Goal: Information Seeking & Learning: Learn about a topic

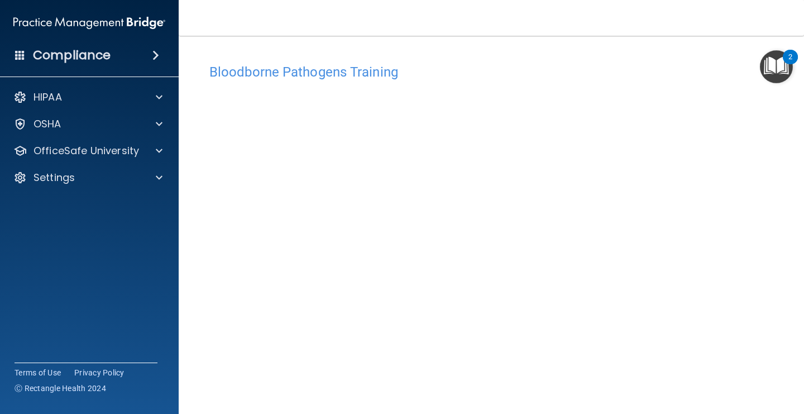
scroll to position [2, 0]
click at [765, 61] on img "Open Resource Center, 2 new notifications" at bounding box center [776, 66] width 33 height 33
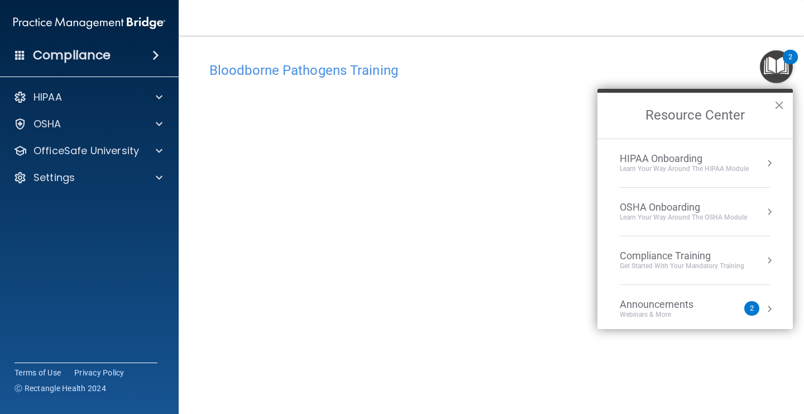
click at [662, 75] on h4 "Bloodborne Pathogens Training" at bounding box center [491, 70] width 564 height 15
click at [693, 60] on div "Bloodborne Pathogens Training" at bounding box center [491, 69] width 581 height 27
click at [783, 105] on button "×" at bounding box center [779, 105] width 11 height 18
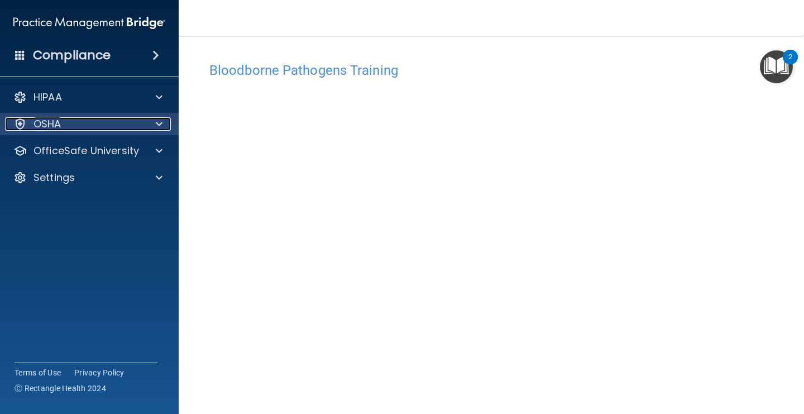
click at [159, 123] on span at bounding box center [159, 123] width 7 height 13
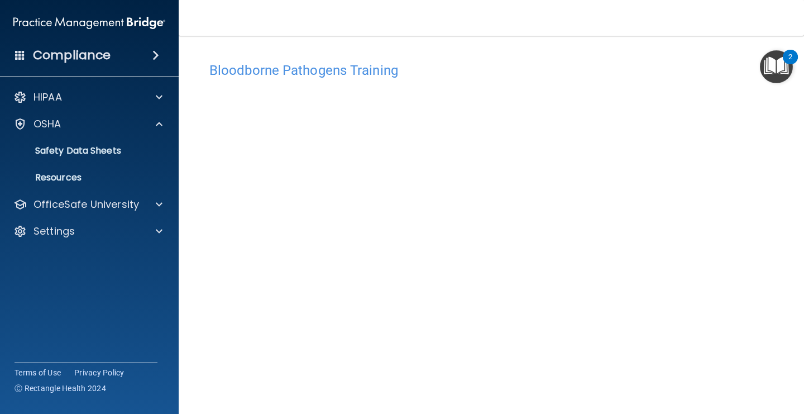
click at [562, 42] on main "Bloodborne Pathogens Training This course doesn’t expire until . Are you sure y…" at bounding box center [492, 225] width 626 height 378
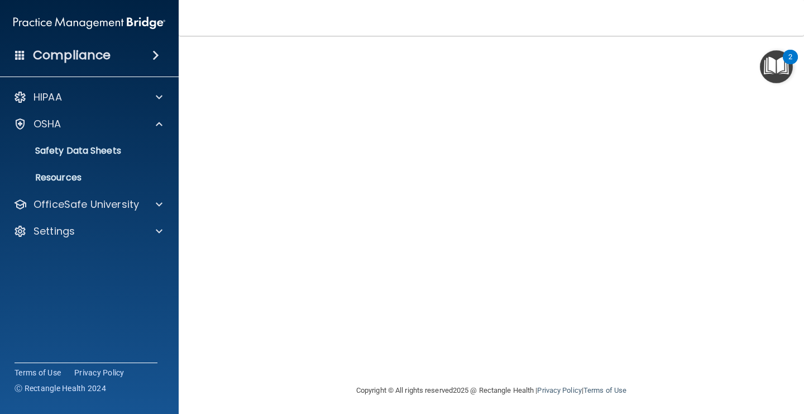
scroll to position [0, 0]
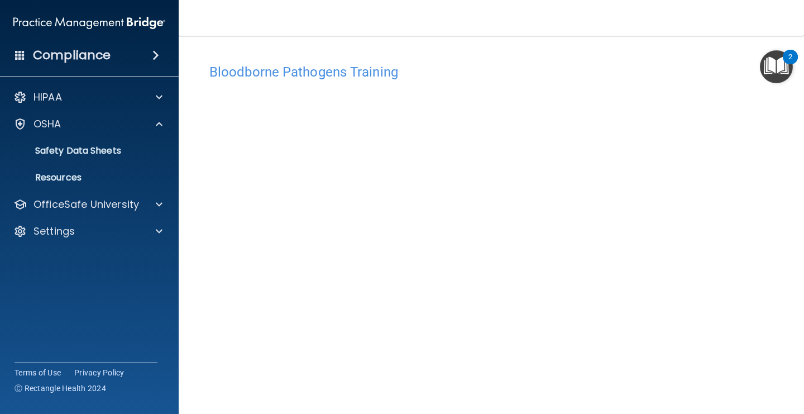
click at [782, 65] on img "Open Resource Center, 2 new notifications" at bounding box center [776, 66] width 33 height 33
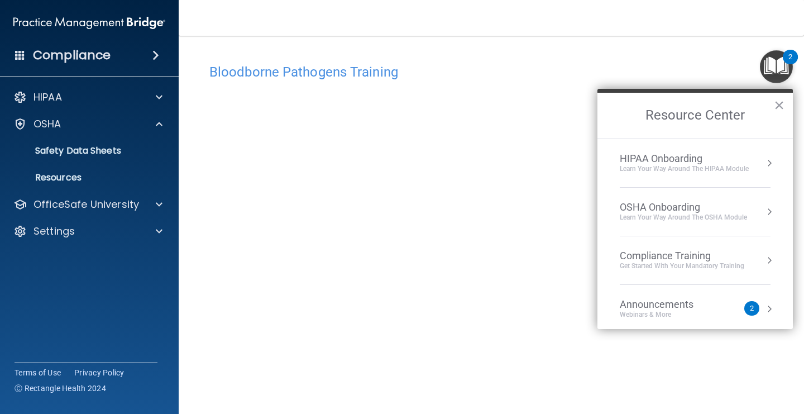
click at [761, 215] on div "OSHA Onboarding Learn your way around the OSHA module" at bounding box center [695, 211] width 151 height 21
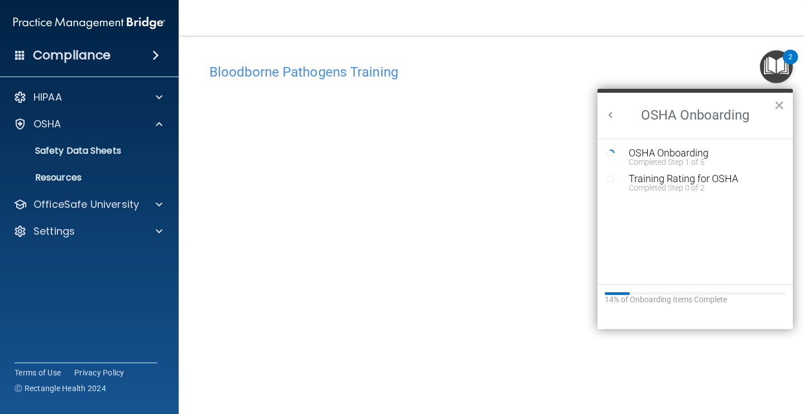
click at [674, 56] on div "Bloodborne Pathogens Training This course doesn’t expire until . Are you sure y…" at bounding box center [491, 240] width 581 height 387
click at [780, 107] on button "×" at bounding box center [779, 105] width 11 height 18
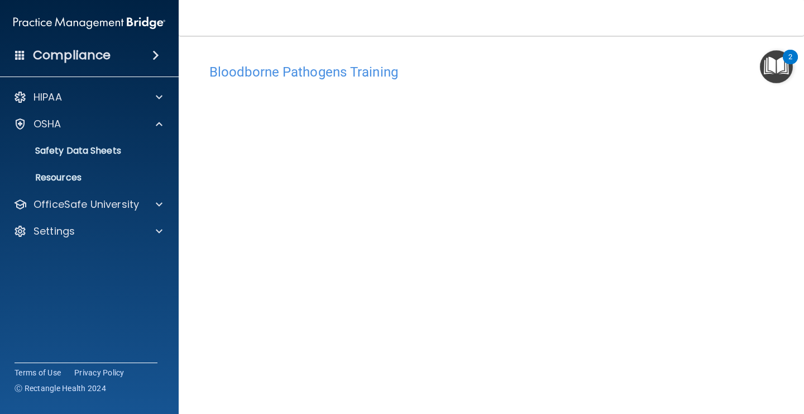
click at [779, 65] on img "Open Resource Center, 2 new notifications" at bounding box center [776, 66] width 33 height 33
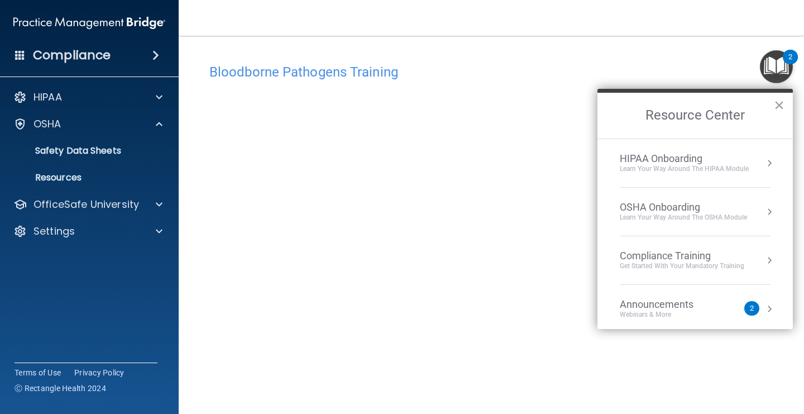
click at [756, 211] on div "OSHA Onboarding Learn your way around the OSHA module" at bounding box center [695, 211] width 151 height 21
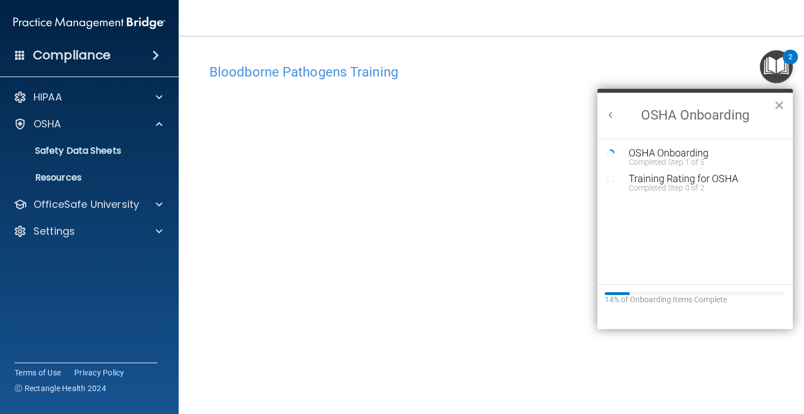
click at [652, 294] on div "Resource Center" at bounding box center [695, 293] width 181 height 3
click at [688, 181] on div "Training Rating for OSHA" at bounding box center [704, 179] width 150 height 10
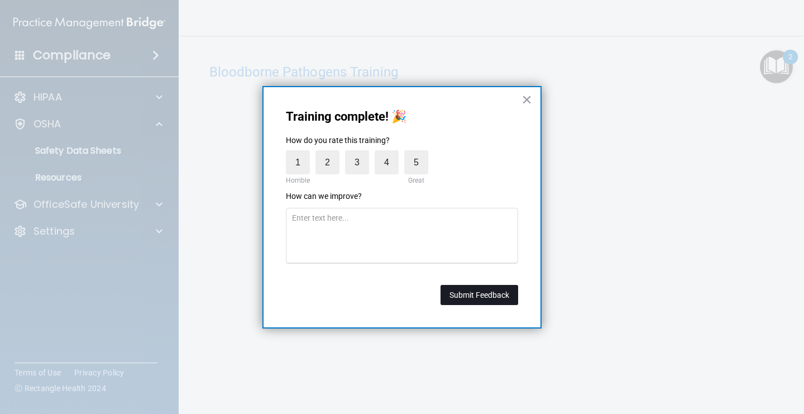
click at [478, 297] on button "Submit Feedback" at bounding box center [480, 295] width 78 height 20
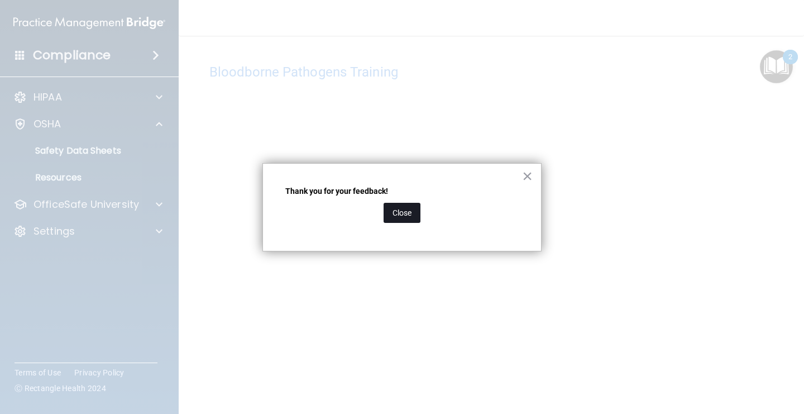
click at [396, 210] on button "Close" at bounding box center [402, 213] width 37 height 20
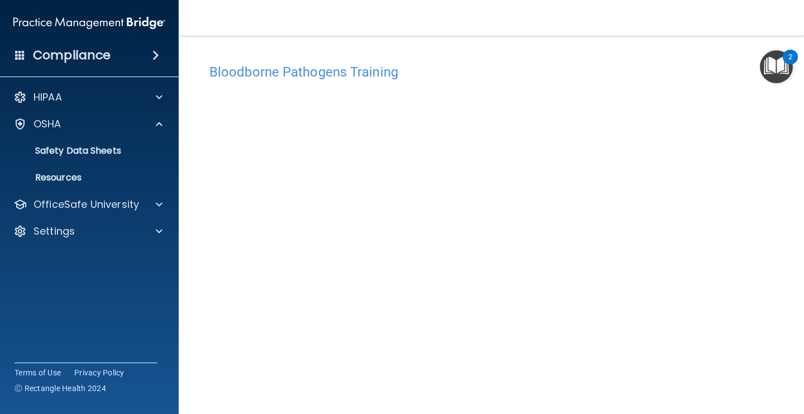
click at [768, 73] on img "Open Resource Center, 2 new notifications" at bounding box center [776, 66] width 33 height 33
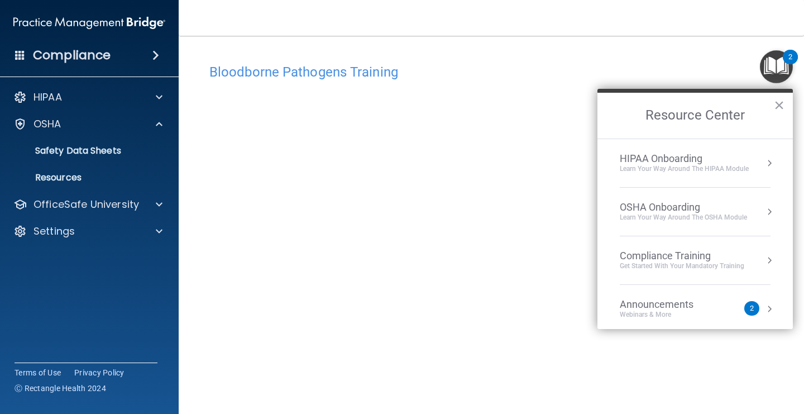
click at [761, 207] on div "OSHA Onboarding Learn your way around the OSHA module" at bounding box center [695, 211] width 151 height 21
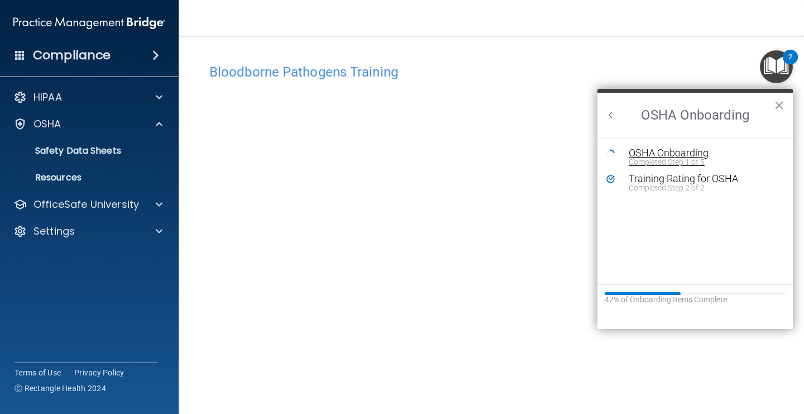
click at [681, 154] on div "OSHA Onboarding" at bounding box center [704, 153] width 150 height 10
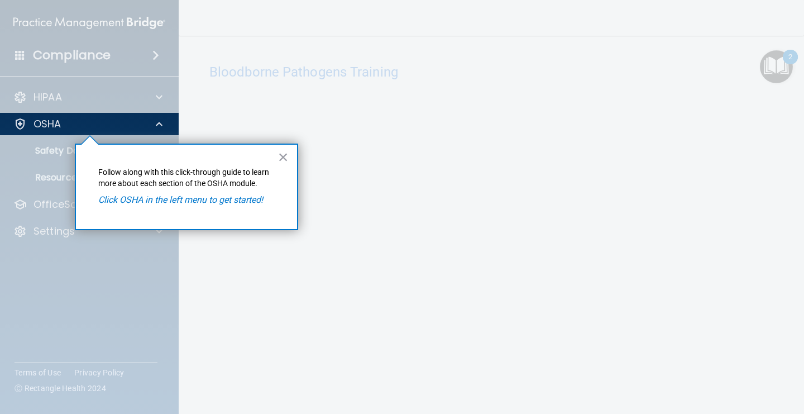
click at [136, 200] on em "Click OSHA in the left menu to get started!" at bounding box center [180, 199] width 165 height 11
click at [282, 159] on button "×" at bounding box center [283, 157] width 11 height 18
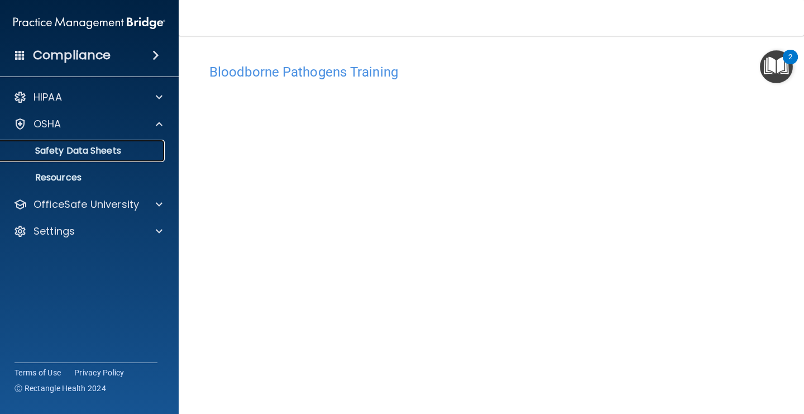
click at [125, 153] on p "Safety Data Sheets" at bounding box center [83, 150] width 153 height 11
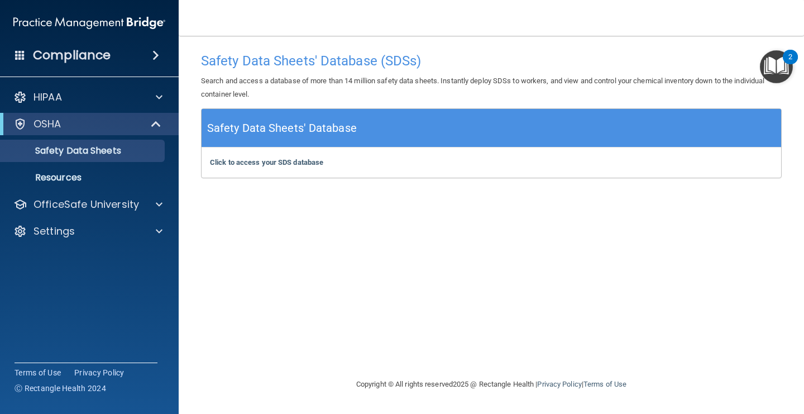
click at [244, 156] on div "Click to access your SDS database Click to access your SDS database" at bounding box center [492, 162] width 580 height 30
click at [247, 161] on b "Click to access your SDS database" at bounding box center [266, 162] width 113 height 8
click at [161, 198] on span at bounding box center [159, 204] width 7 height 13
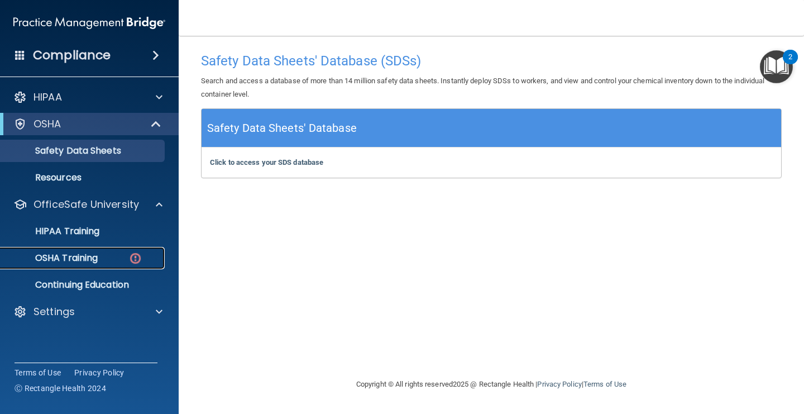
click at [129, 257] on img at bounding box center [135, 258] width 14 height 14
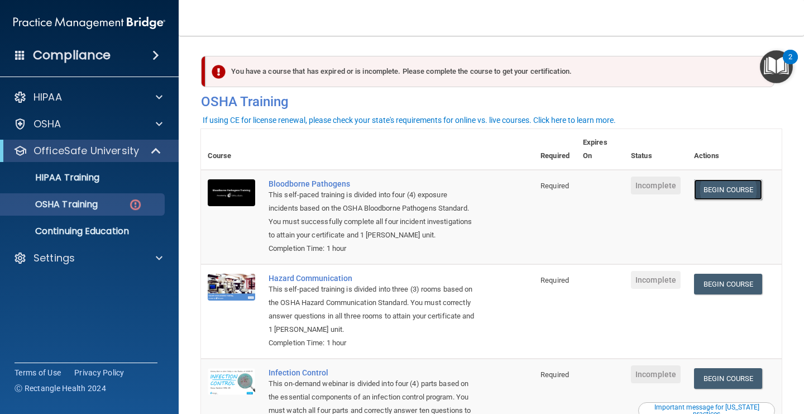
click at [747, 188] on link "Begin Course" at bounding box center [728, 189] width 68 height 21
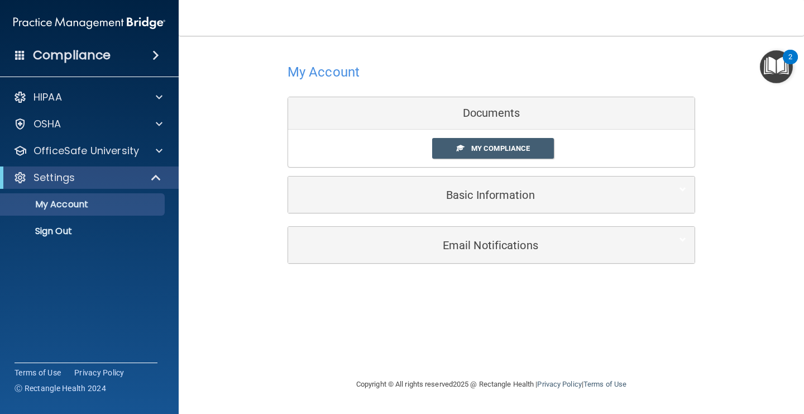
click at [766, 77] on img "Open Resource Center, 2 new notifications" at bounding box center [776, 66] width 33 height 33
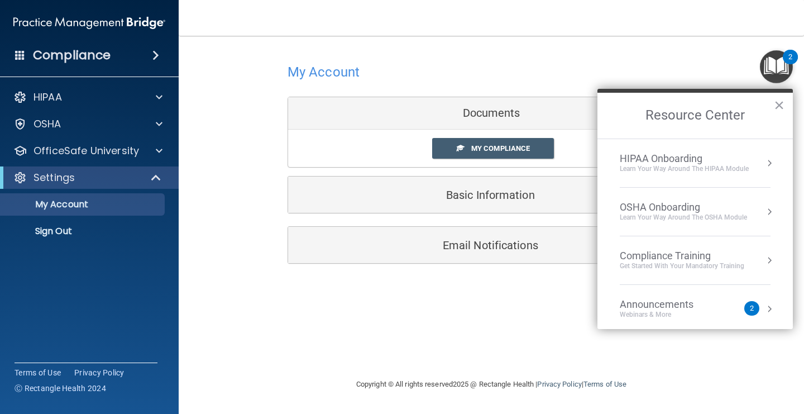
click at [758, 206] on div "OSHA Onboarding Learn your way around the OSHA module" at bounding box center [695, 211] width 151 height 21
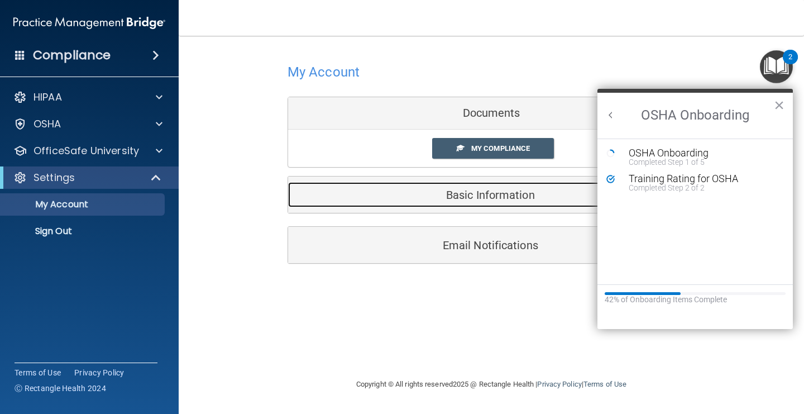
click at [536, 201] on div "Basic Information" at bounding box center [474, 194] width 373 height 25
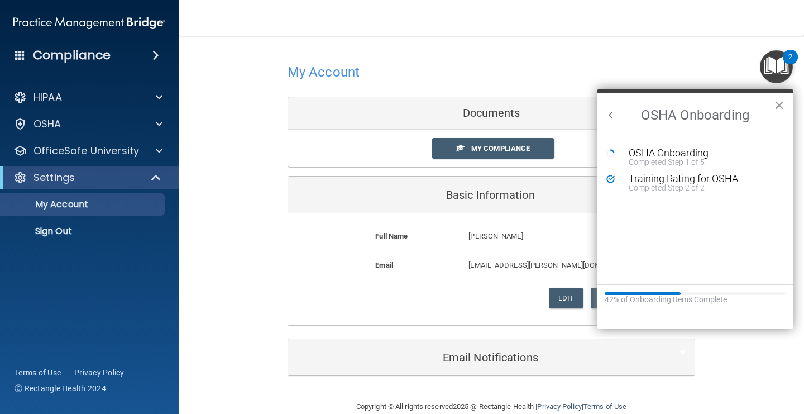
click at [664, 43] on main "My Account Documents My Compliance My Compliance My BAA Basic Information Full …" at bounding box center [492, 225] width 626 height 378
click at [778, 106] on button "×" at bounding box center [779, 105] width 11 height 18
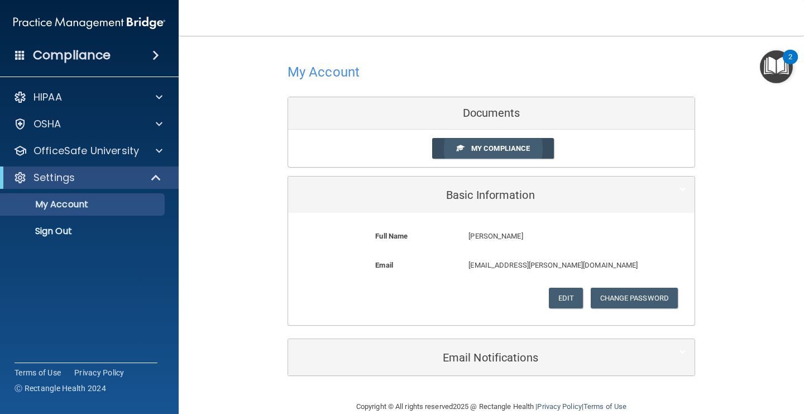
click at [537, 141] on link "My Compliance" at bounding box center [493, 148] width 122 height 21
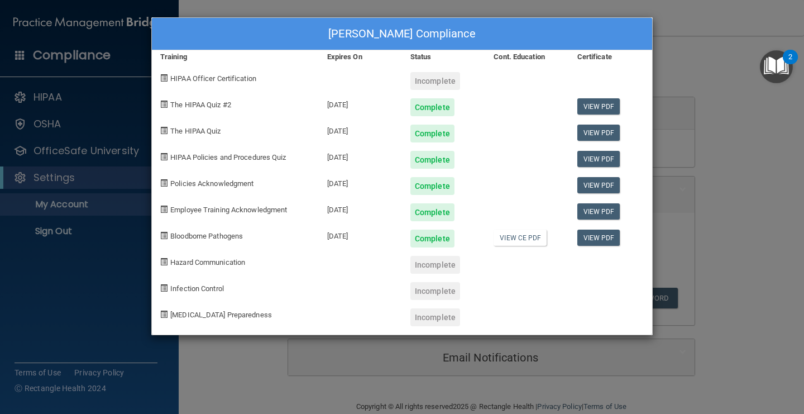
click at [445, 266] on div "Incomplete" at bounding box center [436, 265] width 50 height 18
click at [208, 263] on span "Hazard Communication" at bounding box center [207, 262] width 75 height 8
click at [196, 293] on div "Infection Control" at bounding box center [235, 287] width 167 height 26
click at [680, 85] on div "Johnuana Wallace's Compliance Training Expires On Status Cont. Education Certif…" at bounding box center [402, 207] width 804 height 414
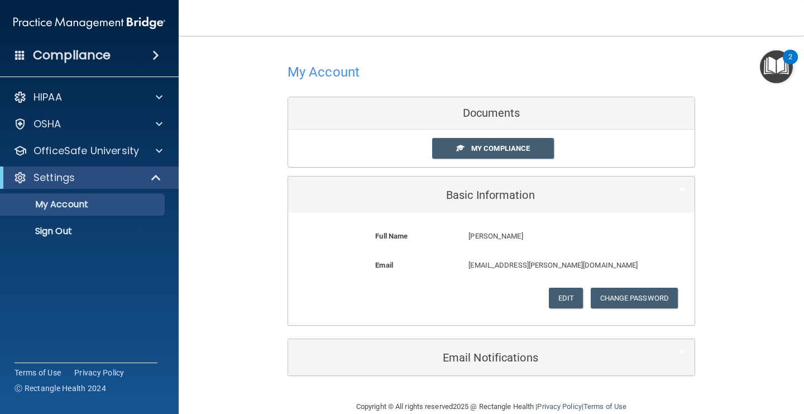
scroll to position [20, 0]
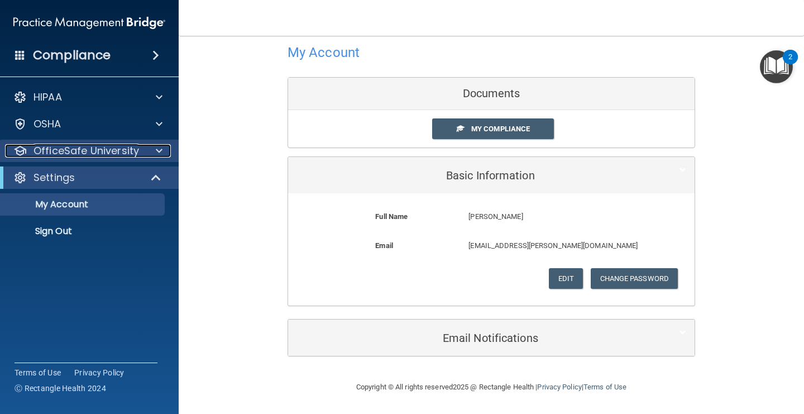
click at [156, 153] on span at bounding box center [159, 150] width 7 height 13
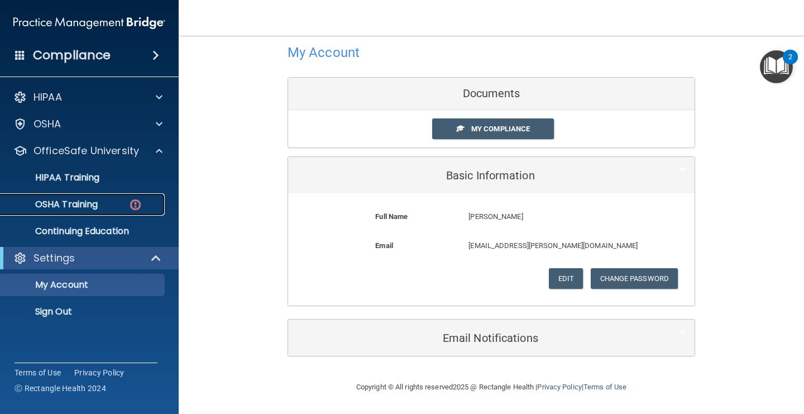
click at [135, 207] on img at bounding box center [135, 205] width 14 height 14
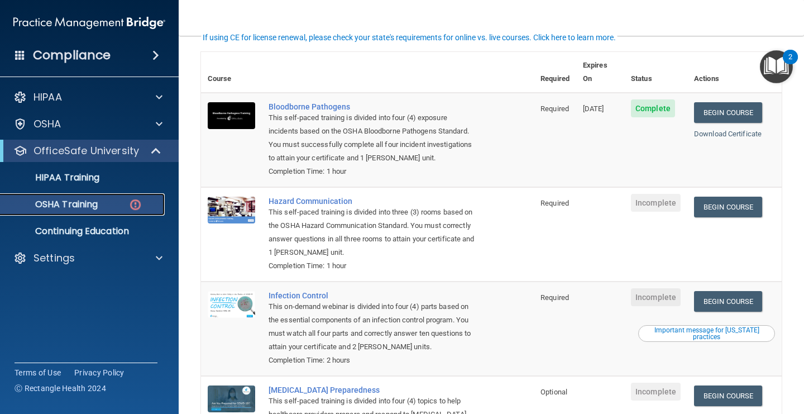
scroll to position [82, 0]
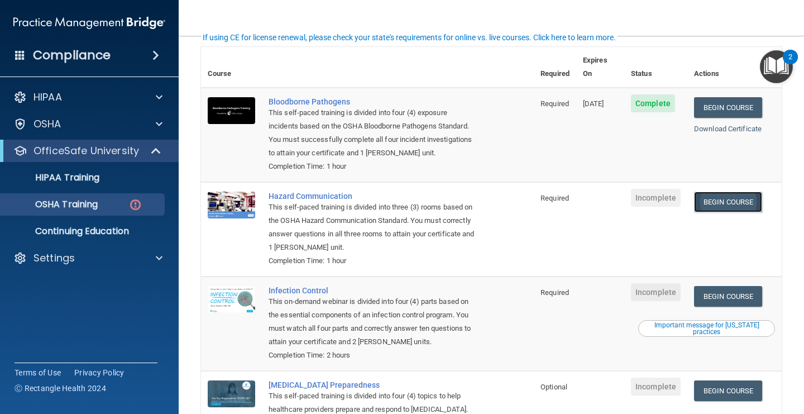
click at [721, 192] on link "Begin Course" at bounding box center [728, 202] width 68 height 21
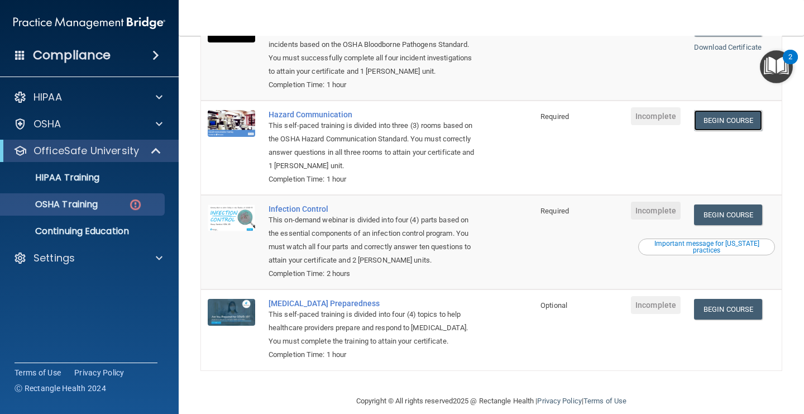
scroll to position [165, 0]
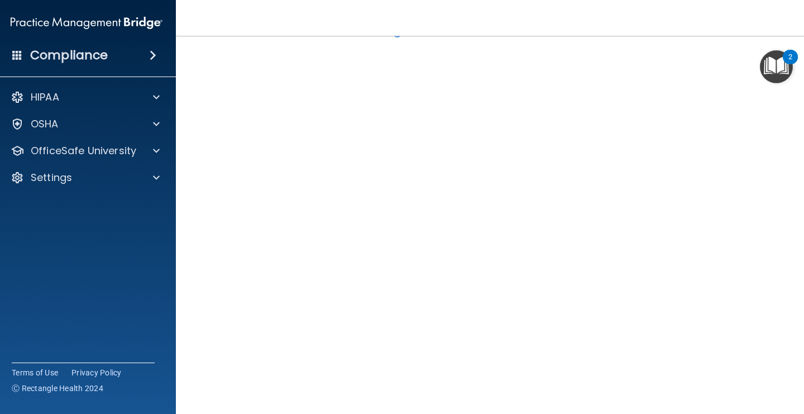
scroll to position [45, 0]
click at [783, 56] on img "Open Resource Center, 2 new notifications" at bounding box center [776, 66] width 33 height 33
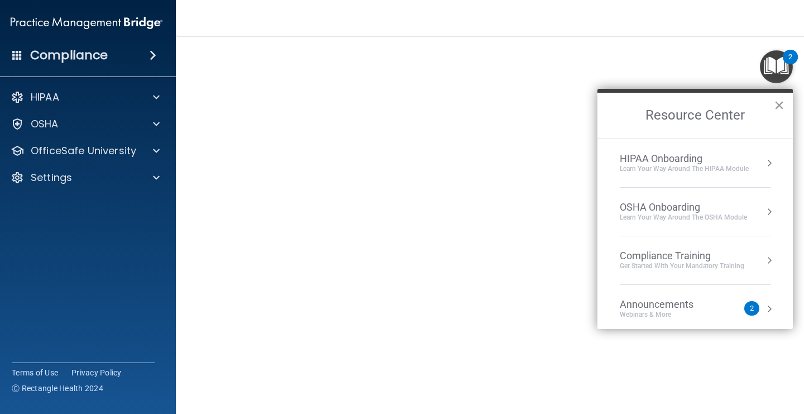
click at [780, 102] on button "×" at bounding box center [779, 105] width 11 height 18
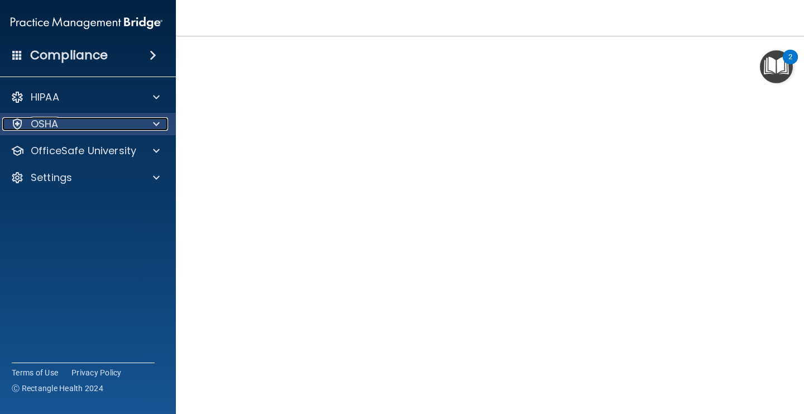
click at [156, 128] on span at bounding box center [156, 123] width 7 height 13
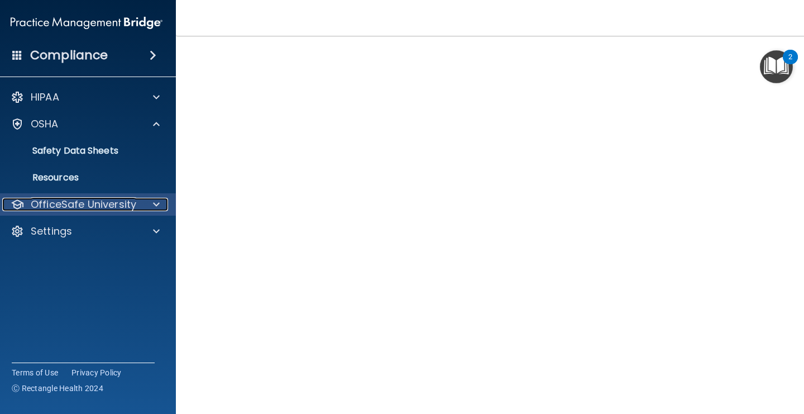
click at [150, 202] on div at bounding box center [155, 204] width 28 height 13
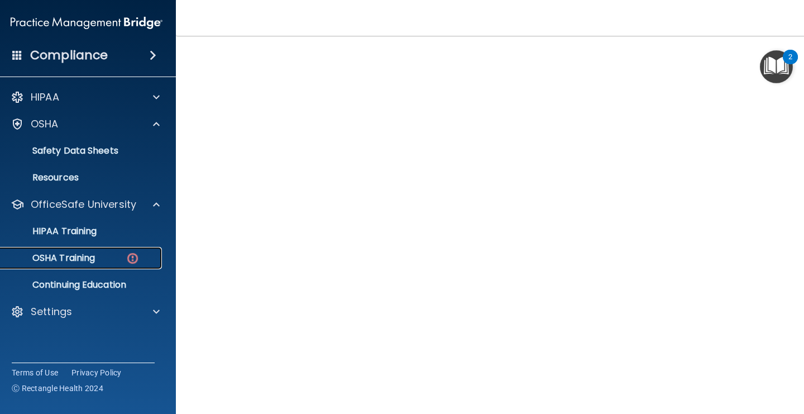
click at [115, 259] on div "OSHA Training" at bounding box center [80, 258] width 153 height 11
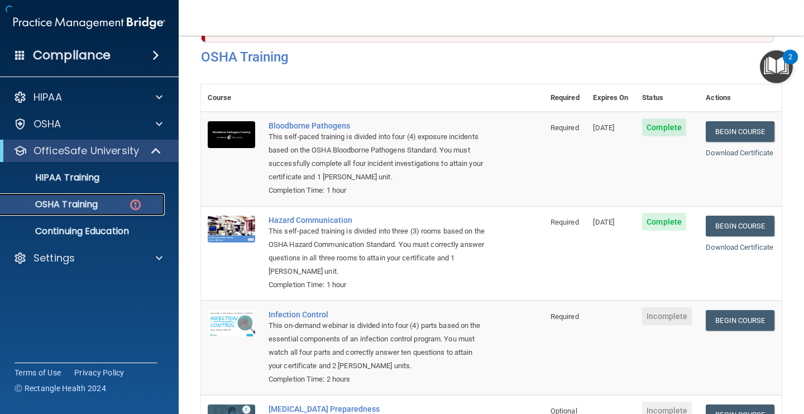
scroll to position [121, 0]
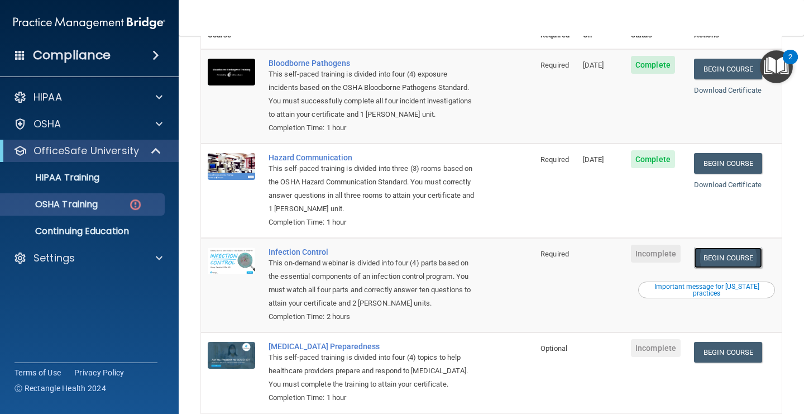
click at [736, 249] on link "Begin Course" at bounding box center [728, 257] width 68 height 21
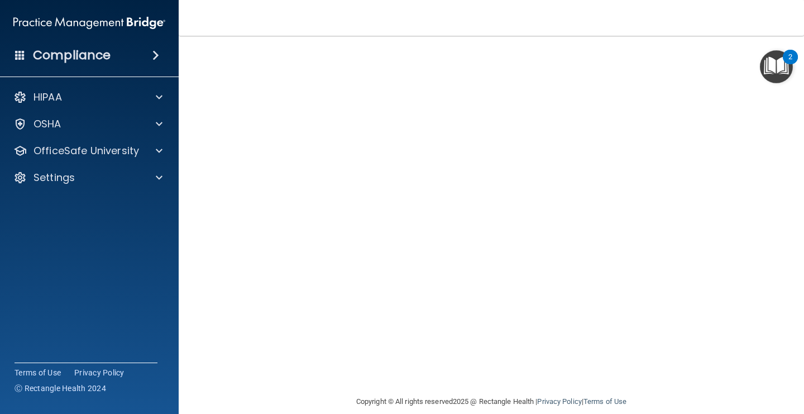
scroll to position [64, 0]
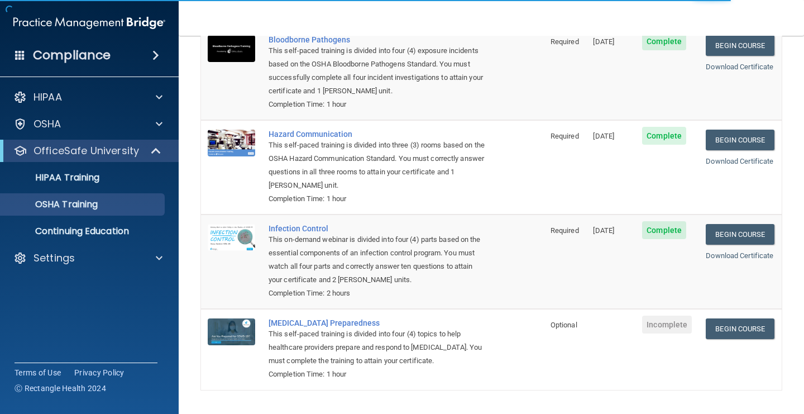
scroll to position [134, 0]
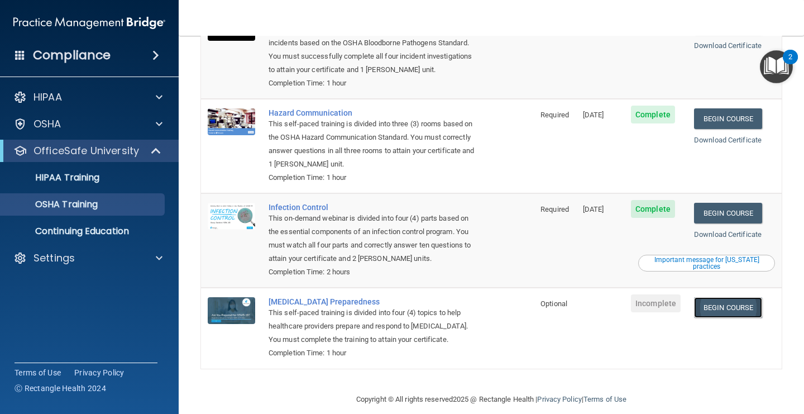
click at [728, 301] on link "Begin Course" at bounding box center [728, 307] width 68 height 21
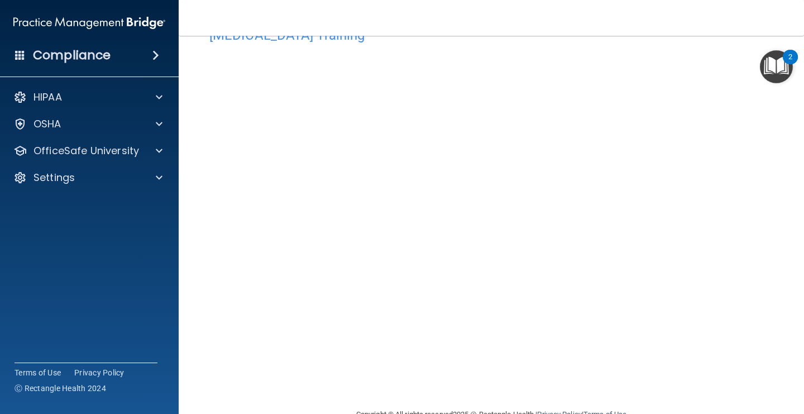
scroll to position [37, 0]
click at [747, 402] on footer "Copyright © All rights reserved 2025 @ Rectangle Health | Privacy Policy | Term…" at bounding box center [491, 413] width 581 height 34
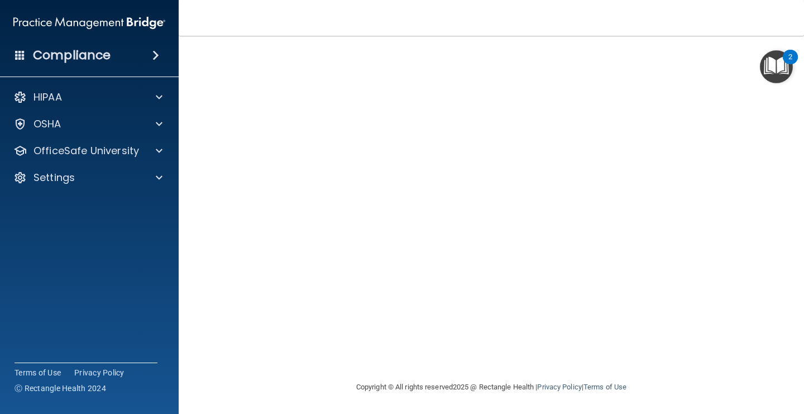
scroll to position [0, 0]
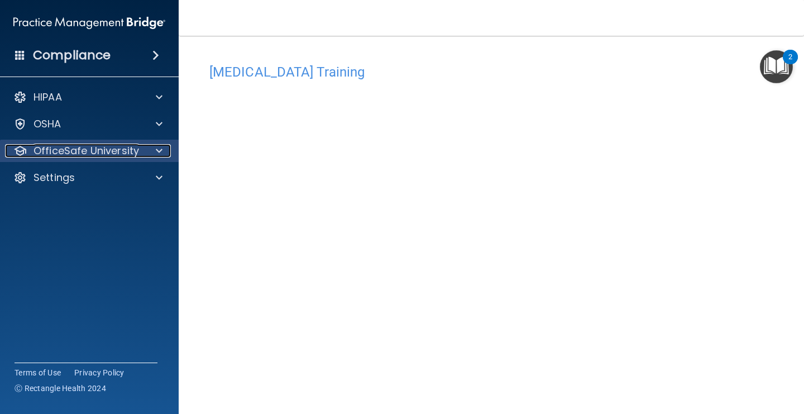
click at [158, 156] on span at bounding box center [159, 150] width 7 height 13
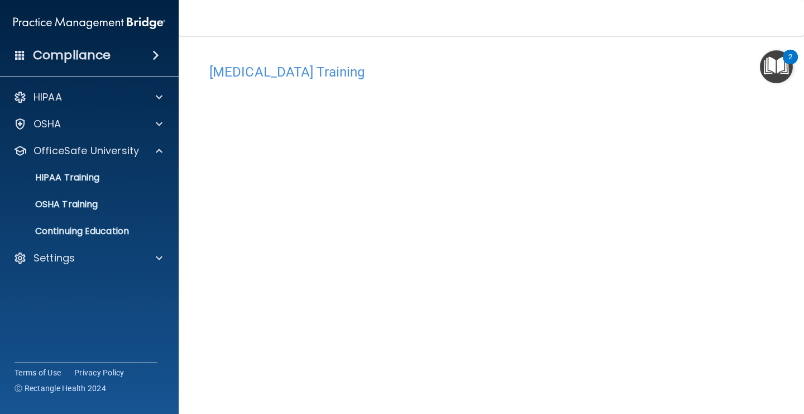
click at [115, 217] on ul "HIPAA Training OSHA Training Continuing Education" at bounding box center [90, 202] width 202 height 80
click at [115, 214] on link "OSHA Training" at bounding box center [77, 204] width 176 height 22
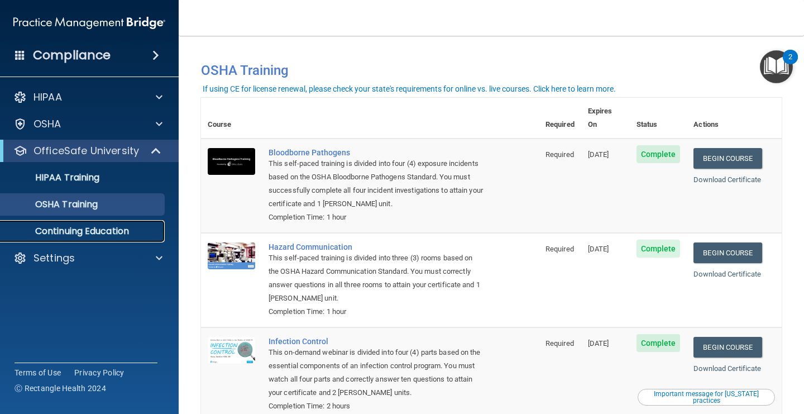
click at [111, 226] on p "Continuing Education" at bounding box center [83, 231] width 153 height 11
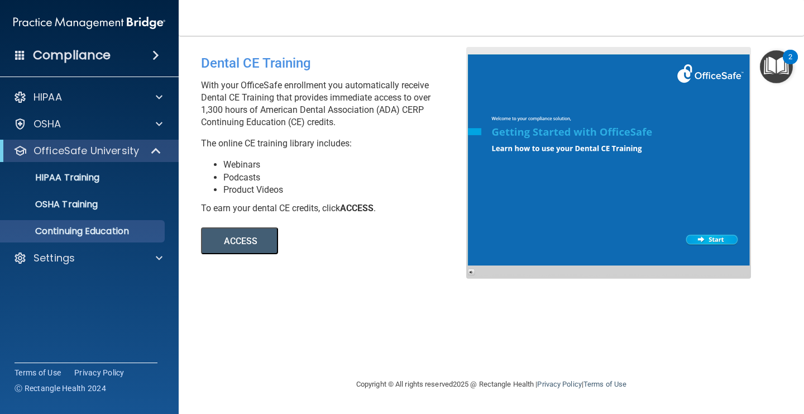
click at [718, 254] on div at bounding box center [608, 163] width 285 height 232
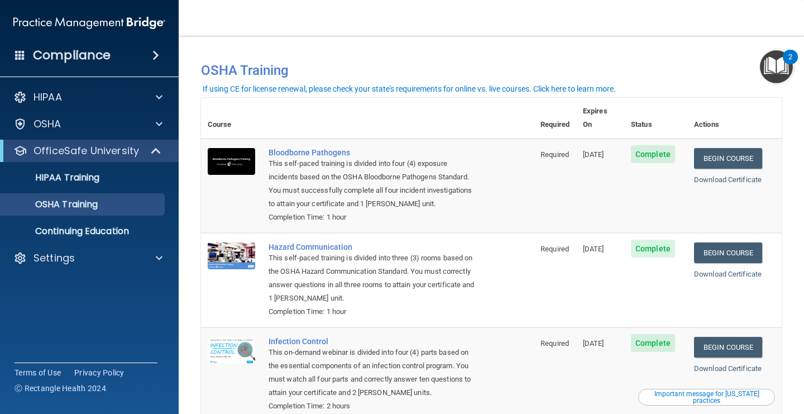
click at [772, 63] on img "Open Resource Center, 2 new notifications" at bounding box center [776, 66] width 33 height 33
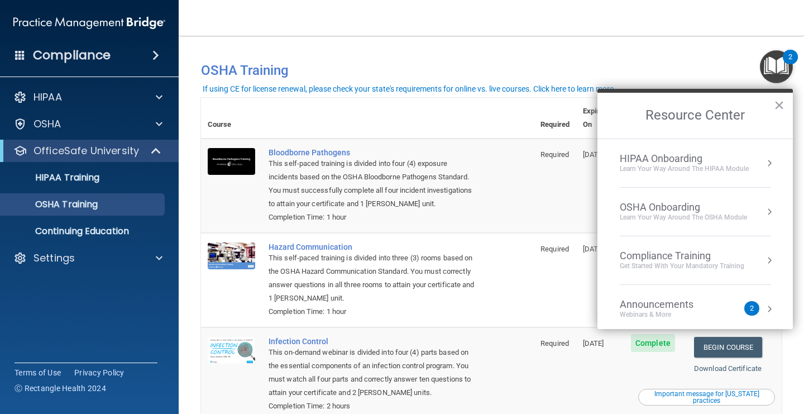
click at [775, 161] on button "Resource Center" at bounding box center [769, 163] width 11 height 11
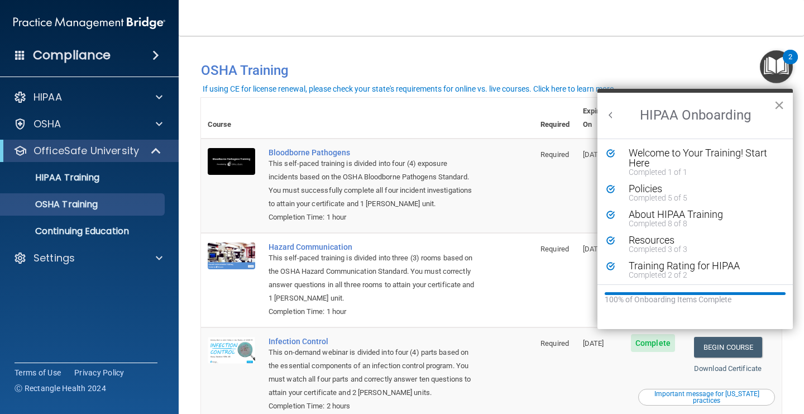
click at [780, 107] on button "×" at bounding box center [779, 105] width 11 height 18
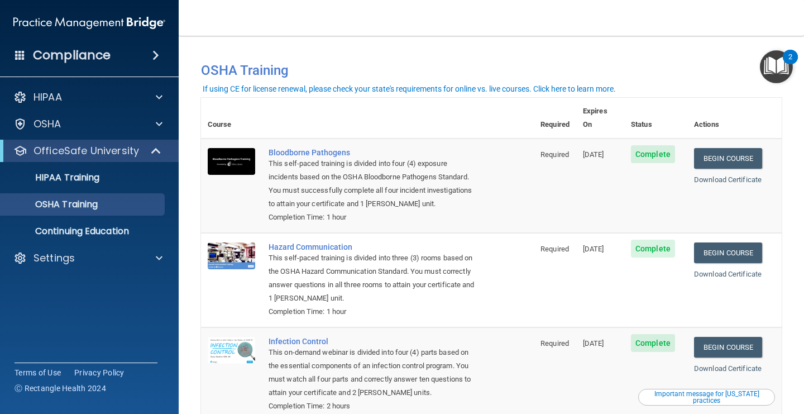
click at [788, 74] on img "Open Resource Center, 2 new notifications" at bounding box center [776, 66] width 33 height 33
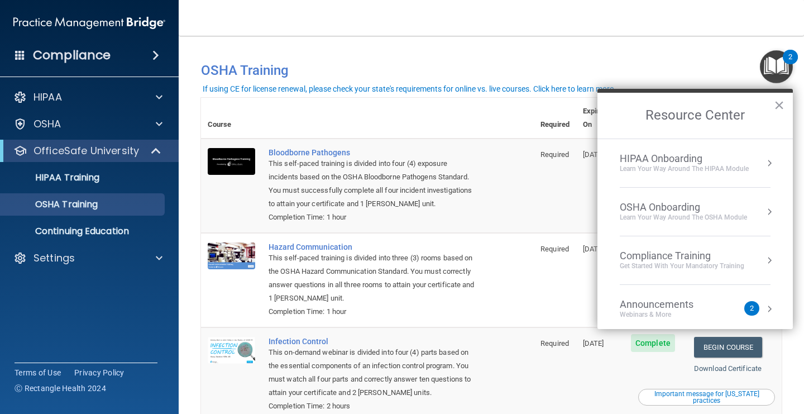
click at [771, 213] on button "Resource Center" at bounding box center [769, 211] width 11 height 11
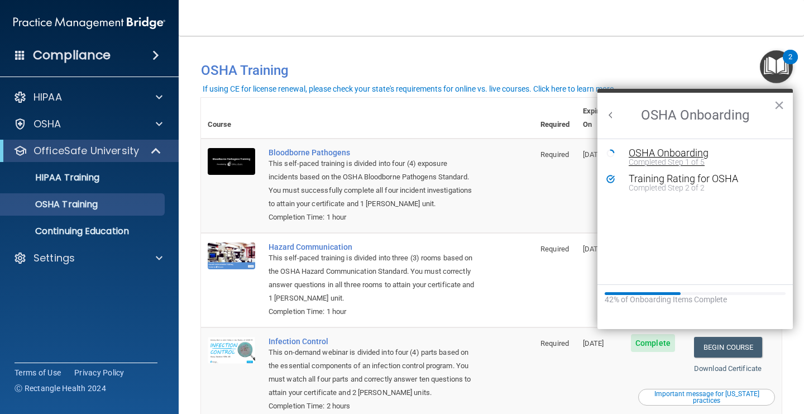
click at [698, 156] on div "OSHA Onboarding" at bounding box center [704, 153] width 150 height 10
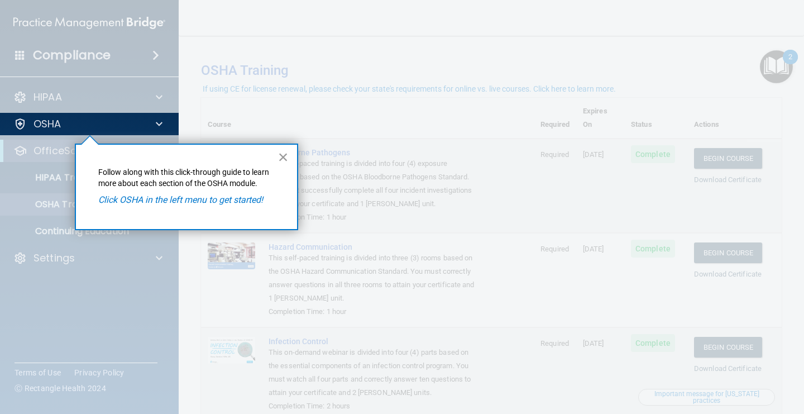
click at [280, 161] on button "×" at bounding box center [283, 157] width 11 height 18
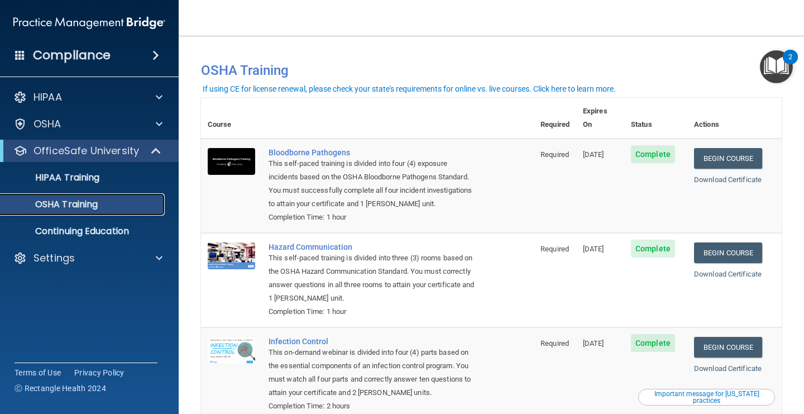
click at [85, 202] on p "OSHA Training" at bounding box center [52, 204] width 91 height 11
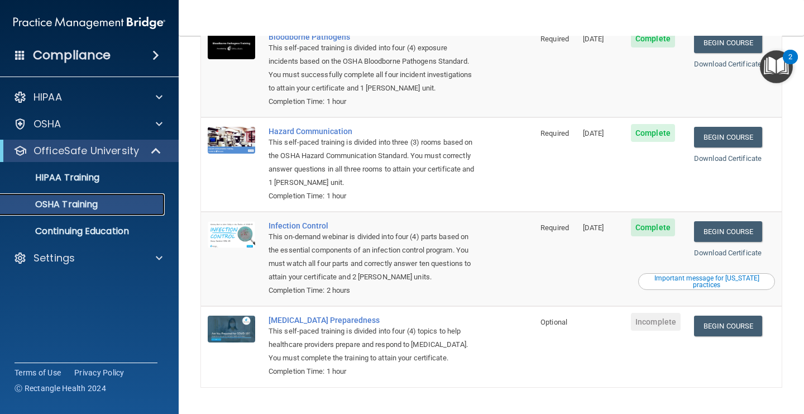
scroll to position [134, 0]
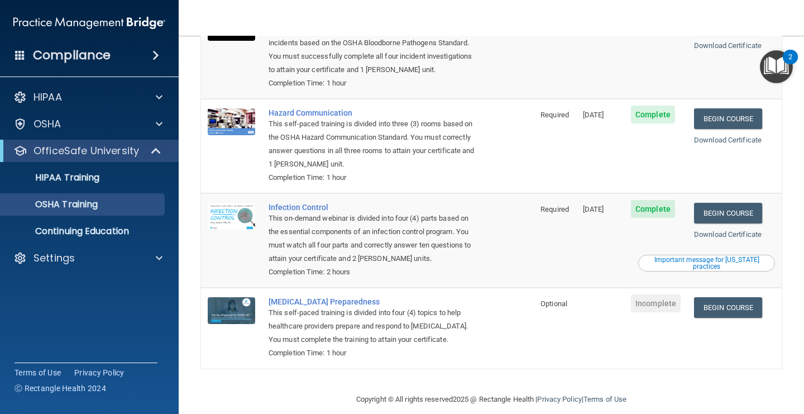
click at [678, 294] on span "Incomplete" at bounding box center [656, 303] width 50 height 18
click at [102, 239] on link "Continuing Education" at bounding box center [77, 231] width 176 height 22
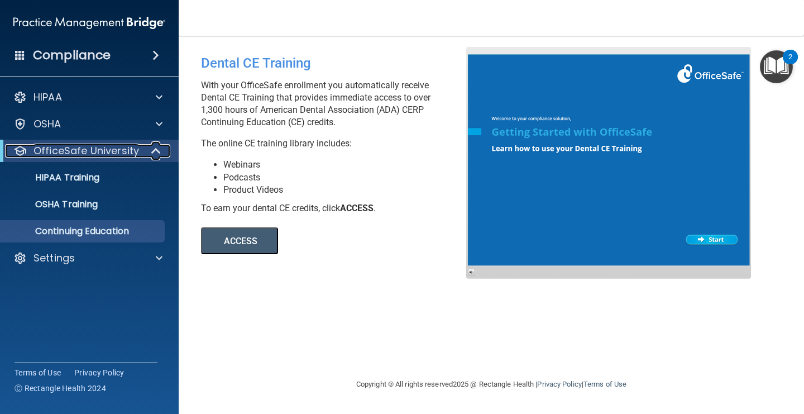
click at [144, 156] on div at bounding box center [156, 150] width 27 height 13
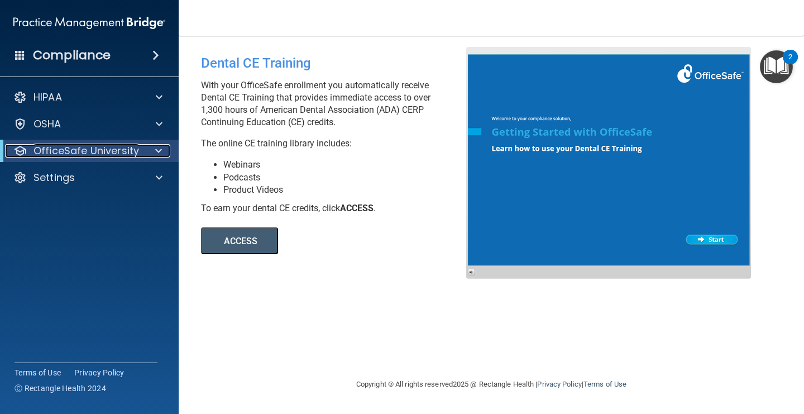
click at [155, 150] on span at bounding box center [158, 150] width 7 height 13
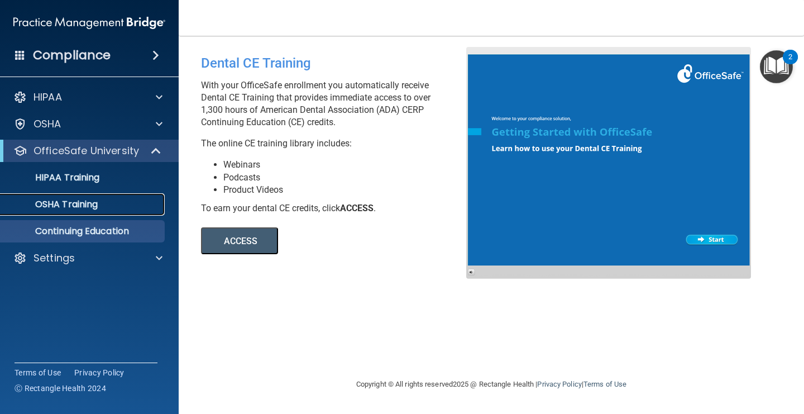
click at [137, 206] on div "OSHA Training" at bounding box center [83, 204] width 153 height 11
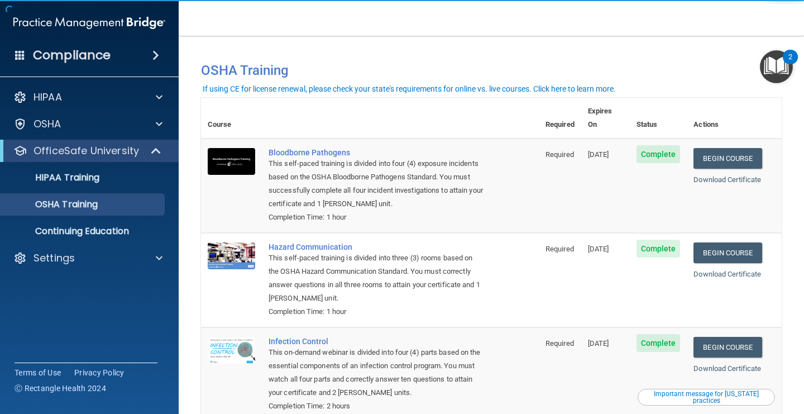
click at [785, 65] on img "Open Resource Center, 2 new notifications" at bounding box center [776, 66] width 33 height 33
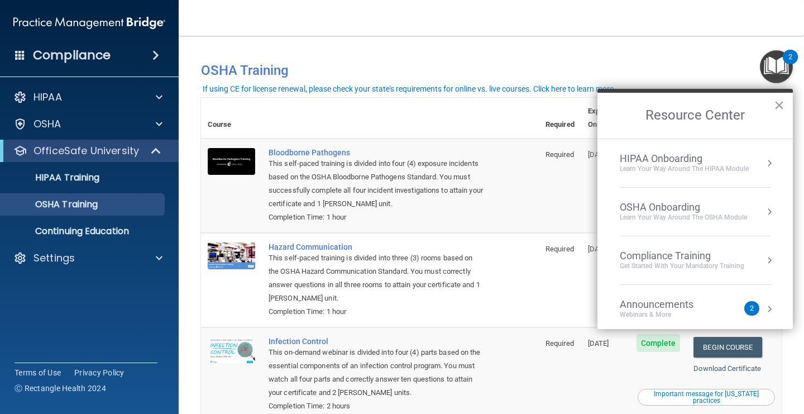
click at [760, 273] on li "Compliance Training Get Started with your mandatory training" at bounding box center [695, 260] width 151 height 49
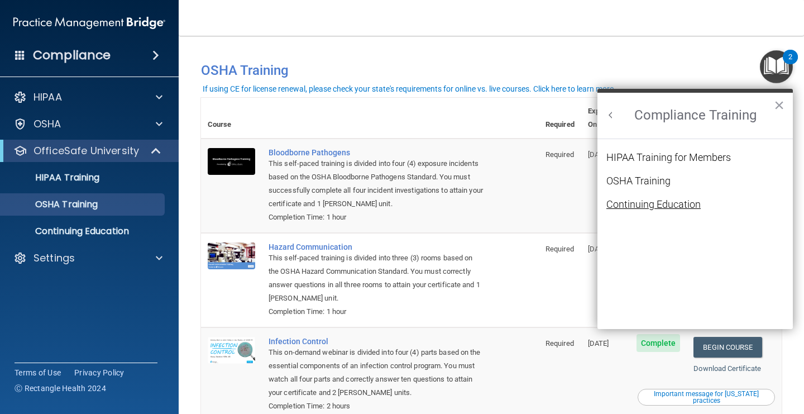
click at [660, 201] on div "Continuing Education" at bounding box center [654, 204] width 94 height 10
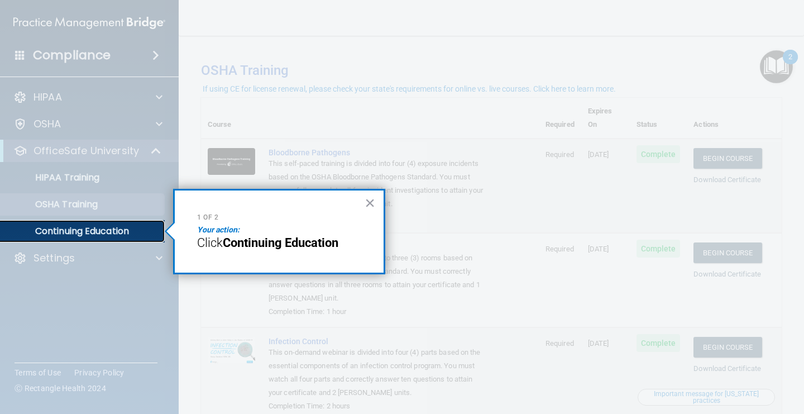
click at [83, 232] on p "Continuing Education" at bounding box center [83, 231] width 153 height 11
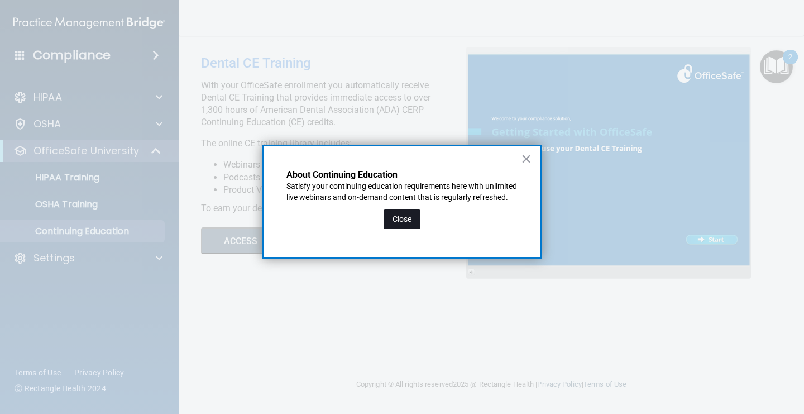
click at [399, 229] on button "Close" at bounding box center [402, 219] width 37 height 20
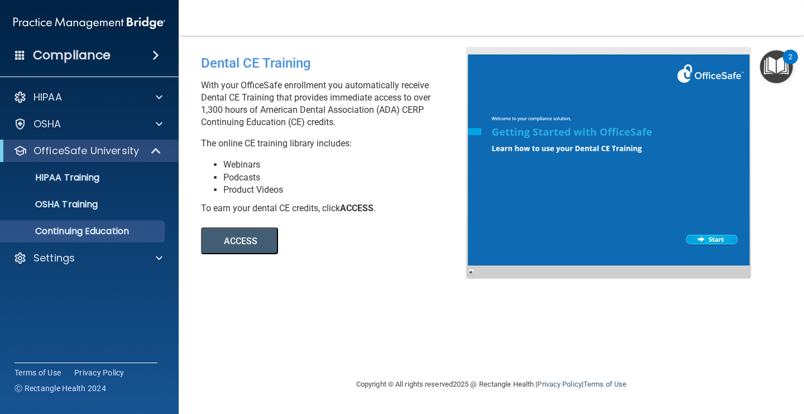
click at [270, 244] on button "ACCESS" at bounding box center [239, 240] width 77 height 27
click at [119, 185] on link "HIPAA Training" at bounding box center [77, 177] width 176 height 22
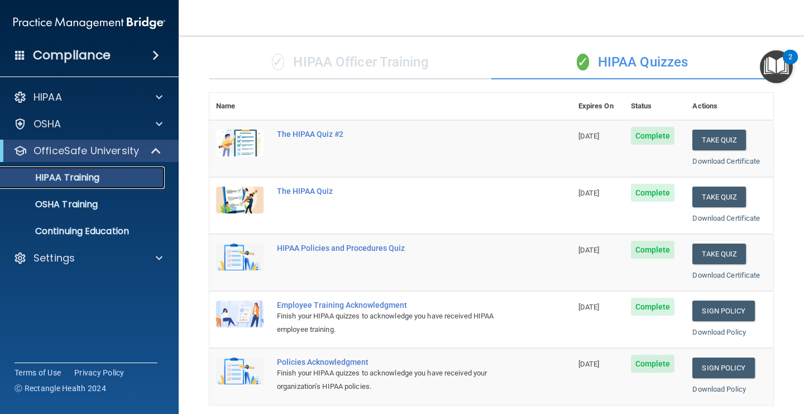
scroll to position [74, 0]
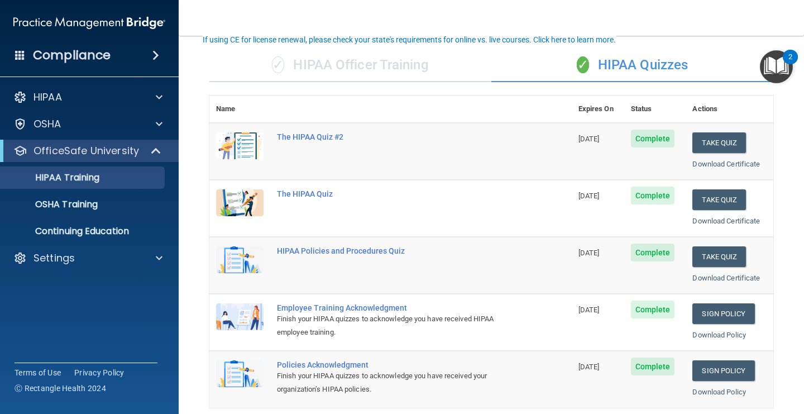
click at [417, 70] on div "✓ HIPAA Officer Training" at bounding box center [350, 66] width 282 height 34
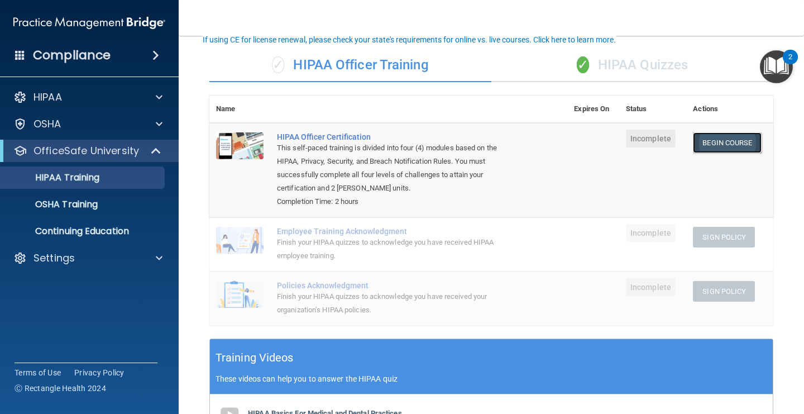
click at [748, 136] on link "Begin Course" at bounding box center [727, 142] width 68 height 21
click at [550, 258] on td "Employee Training Acknowledgment Finish your HIPAA quizzes to acknowledge you h…" at bounding box center [418, 244] width 297 height 54
click at [703, 304] on td "Sign Policy Sign Policy Download Policy" at bounding box center [730, 299] width 87 height 54
click at [342, 242] on div "Finish your HIPAA quizzes to acknowledge you have received HIPAA employee train…" at bounding box center [394, 249] width 235 height 27
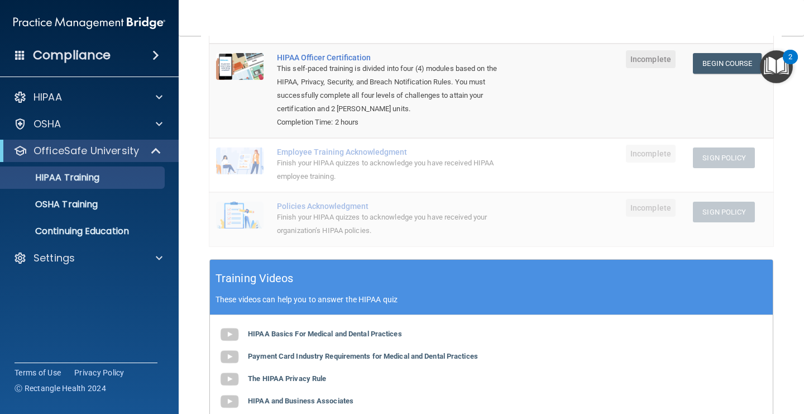
scroll to position [212, 0]
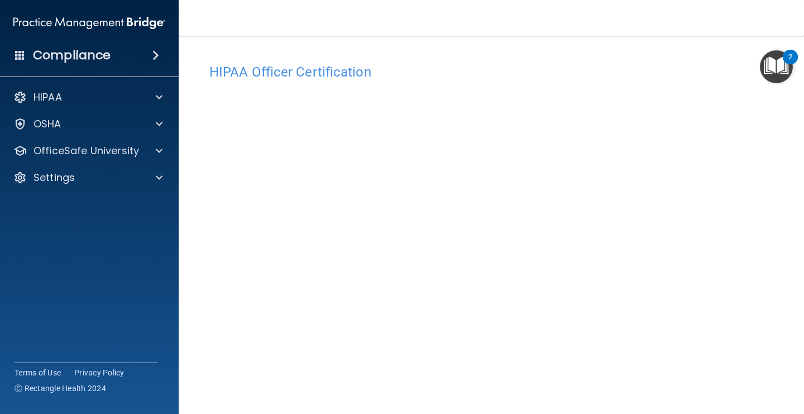
scroll to position [45, 0]
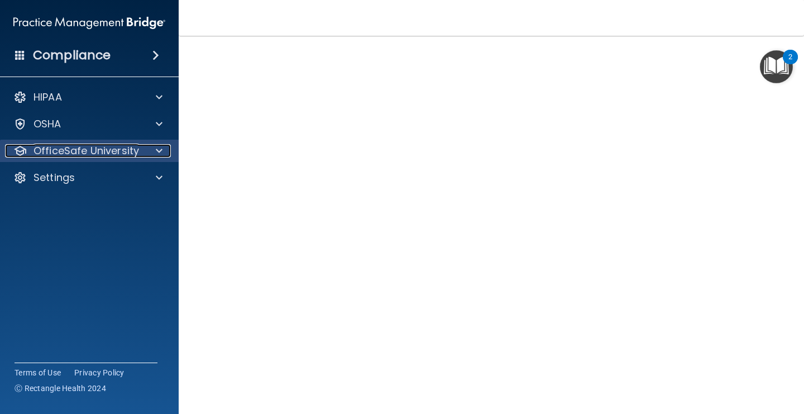
click at [110, 154] on p "OfficeSafe University" at bounding box center [87, 150] width 106 height 13
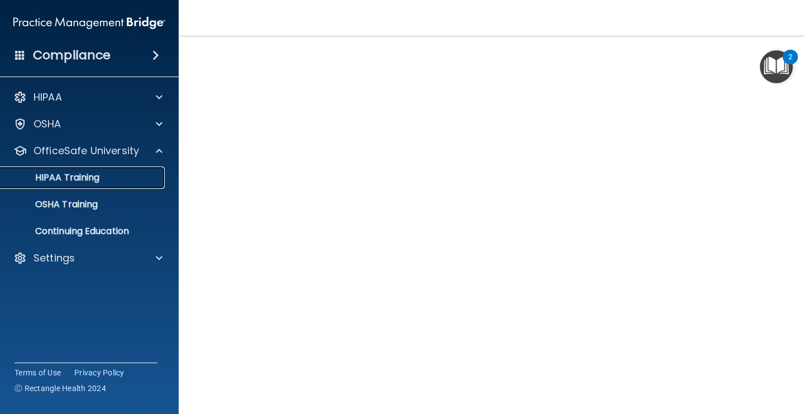
click at [99, 180] on p "HIPAA Training" at bounding box center [53, 177] width 92 height 11
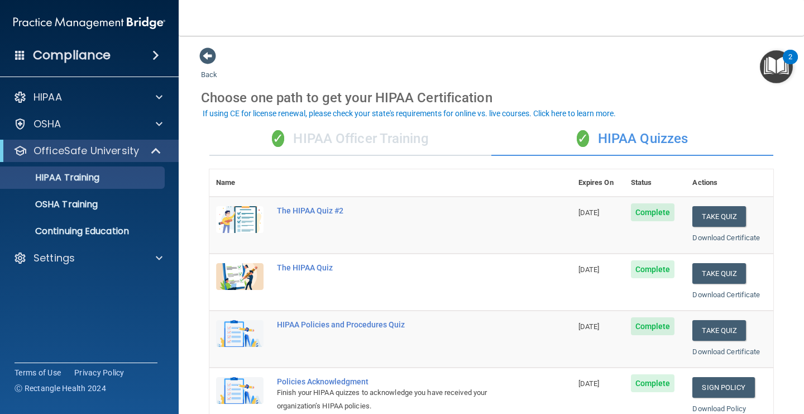
click at [436, 146] on div "✓ HIPAA Officer Training" at bounding box center [350, 139] width 282 height 34
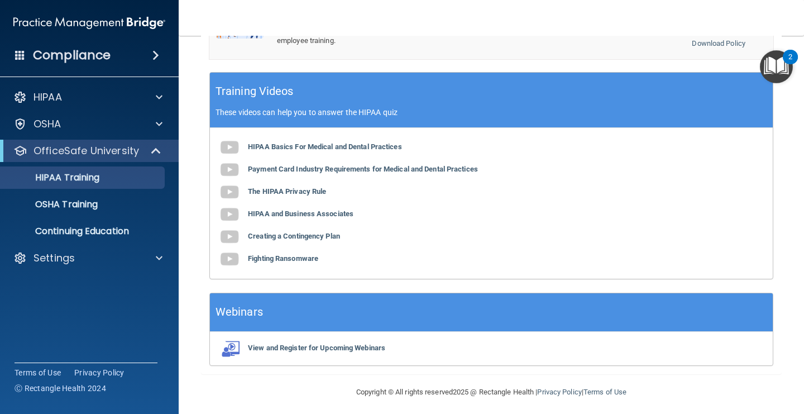
scroll to position [351, 0]
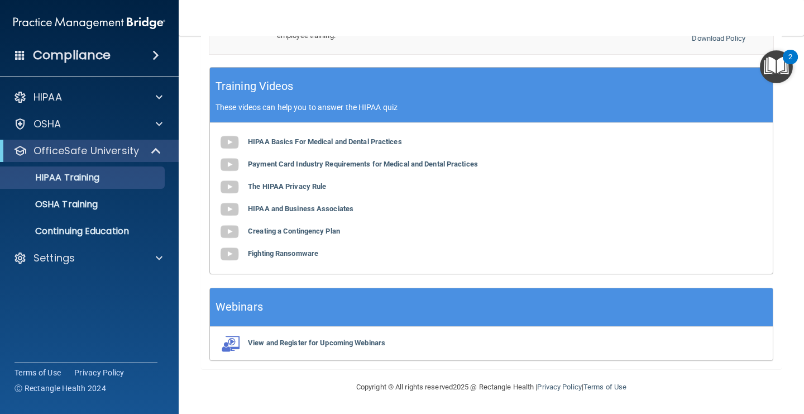
click at [764, 71] on img "Open Resource Center, 2 new notifications" at bounding box center [776, 66] width 33 height 33
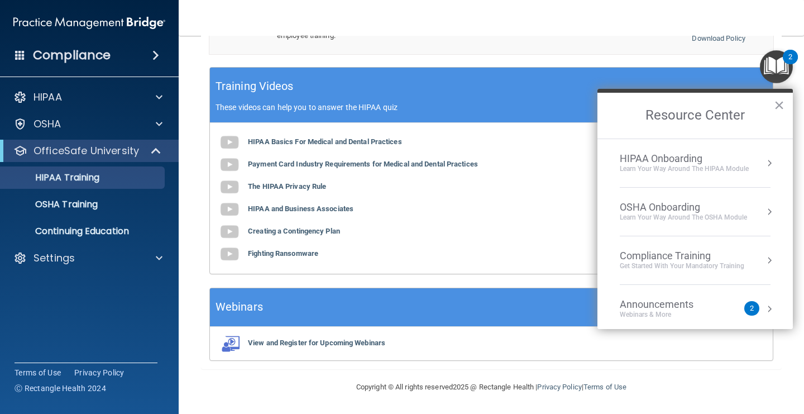
click at [757, 159] on div "HIPAA Onboarding Learn Your Way around the HIPAA module" at bounding box center [695, 163] width 151 height 21
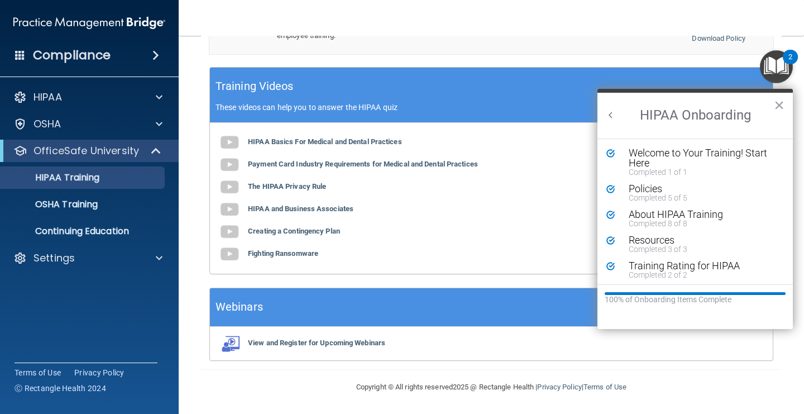
scroll to position [0, 0]
click at [784, 101] on button "×" at bounding box center [779, 105] width 11 height 18
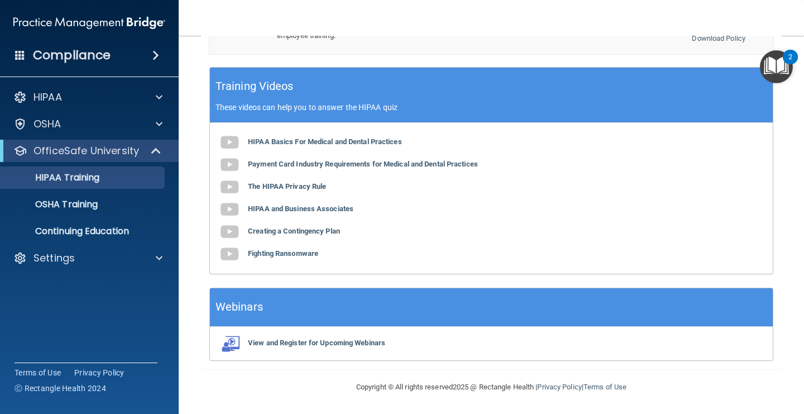
click at [785, 77] on img "Open Resource Center, 2 new notifications" at bounding box center [776, 66] width 33 height 33
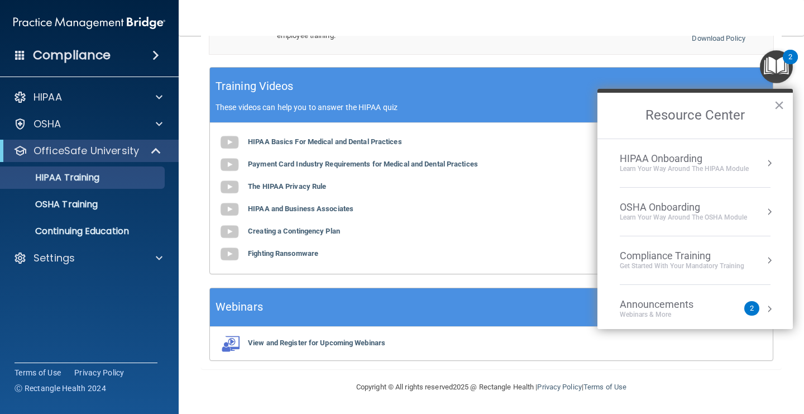
click at [725, 215] on div "Learn your way around the OSHA module" at bounding box center [683, 217] width 127 height 9
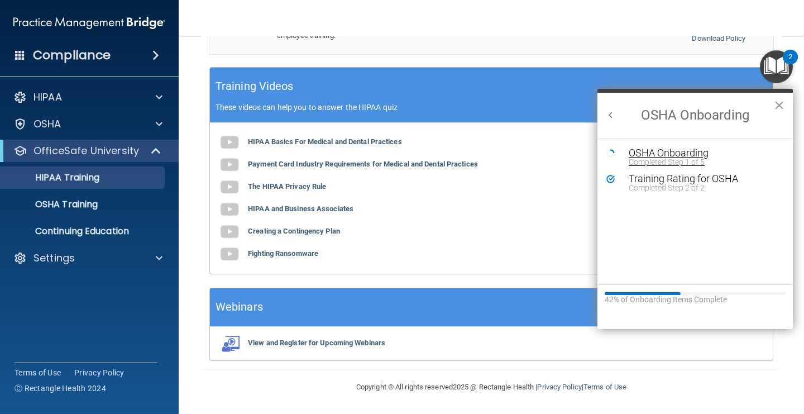
click at [700, 154] on div "OSHA Onboarding" at bounding box center [704, 153] width 150 height 10
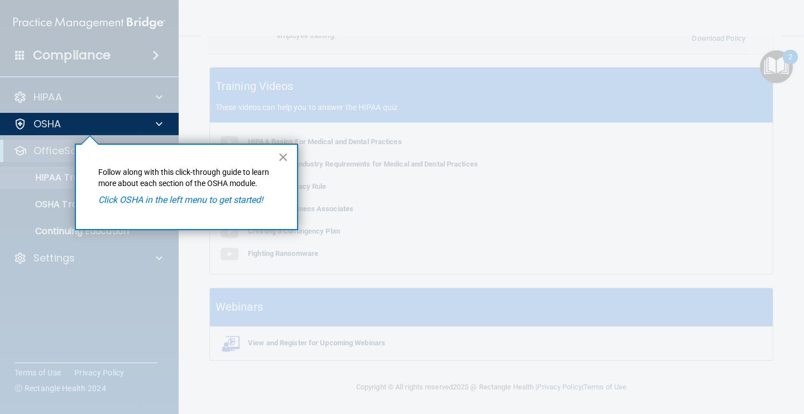
click at [248, 197] on em "Click OSHA in the left menu to get started!" at bounding box center [180, 199] width 165 height 11
click at [241, 211] on div "× Follow along with this click-through guide to learn more about each section o…" at bounding box center [186, 187] width 223 height 87
click at [287, 161] on button "×" at bounding box center [283, 157] width 11 height 18
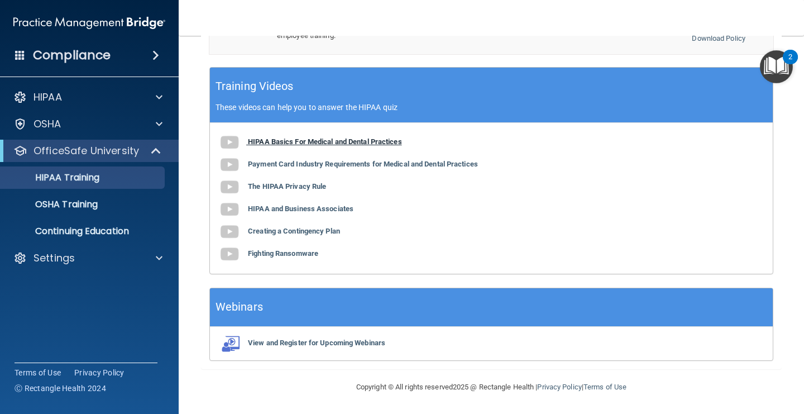
click at [287, 145] on b "HIPAA Basics For Medical and Dental Practices" at bounding box center [325, 141] width 154 height 8
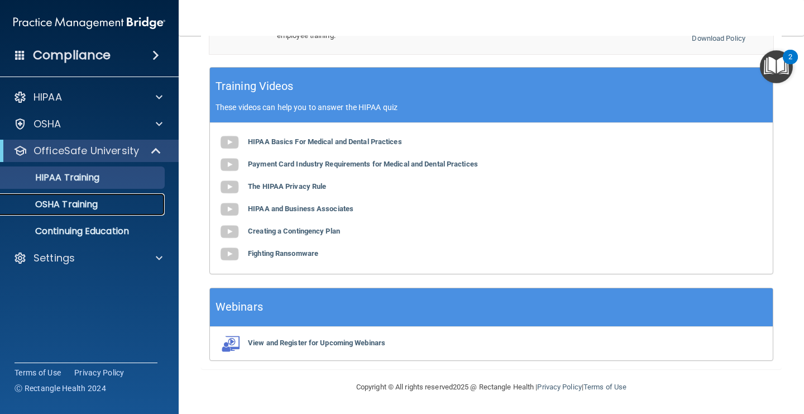
click at [75, 202] on p "OSHA Training" at bounding box center [52, 204] width 91 height 11
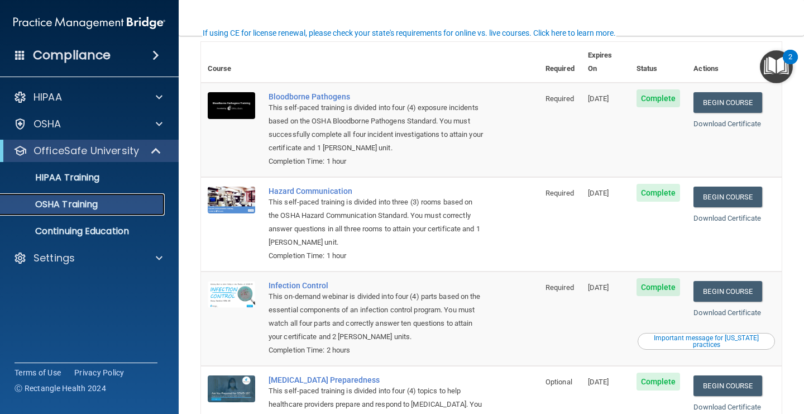
scroll to position [59, 0]
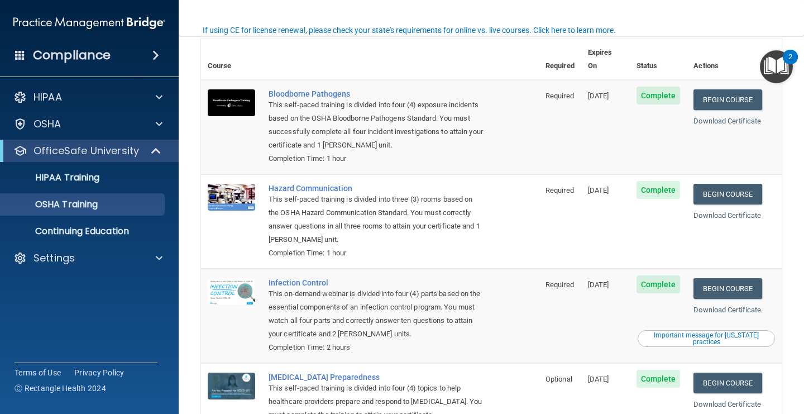
click at [785, 64] on img "Open Resource Center, 2 new notifications" at bounding box center [776, 66] width 33 height 33
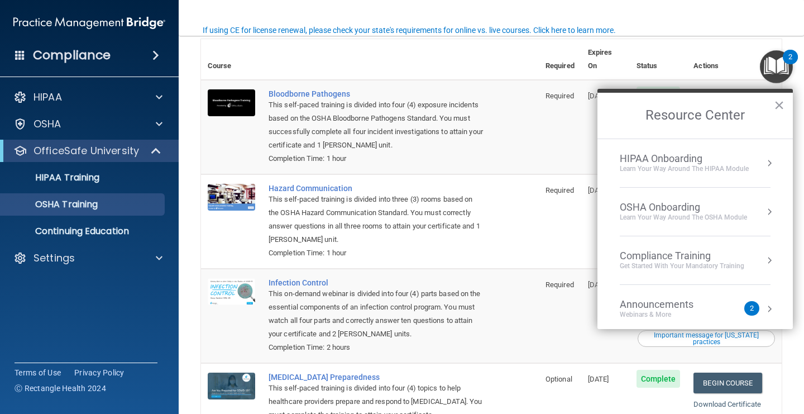
click at [759, 257] on div "Compliance Training Get Started with your mandatory training" at bounding box center [695, 260] width 151 height 21
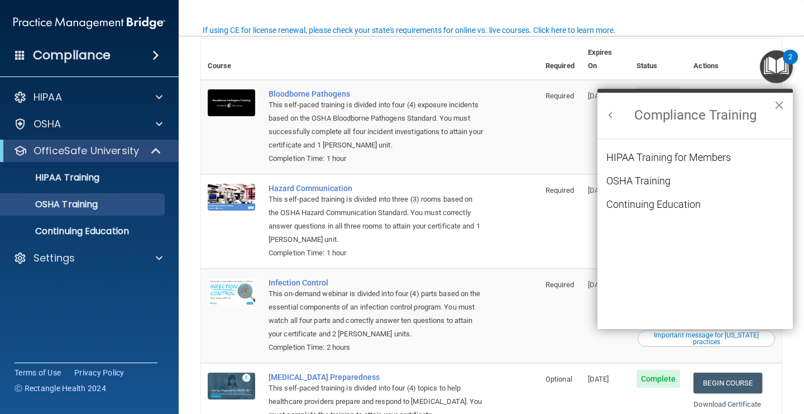
scroll to position [0, 0]
click at [658, 190] on li "OSHA Training" at bounding box center [696, 187] width 178 height 23
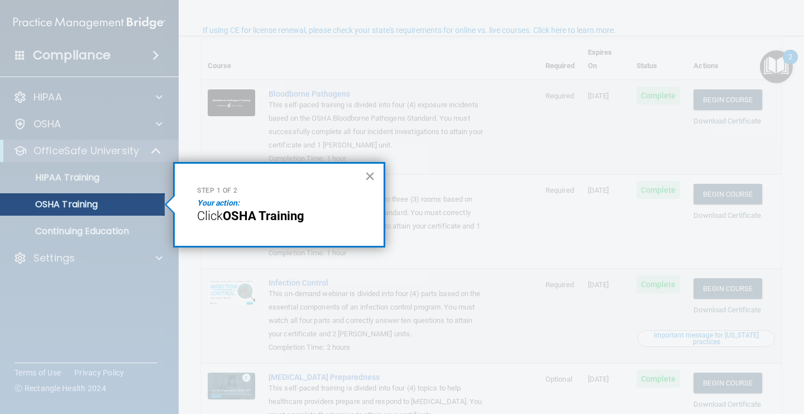
click at [373, 177] on button "×" at bounding box center [370, 176] width 11 height 18
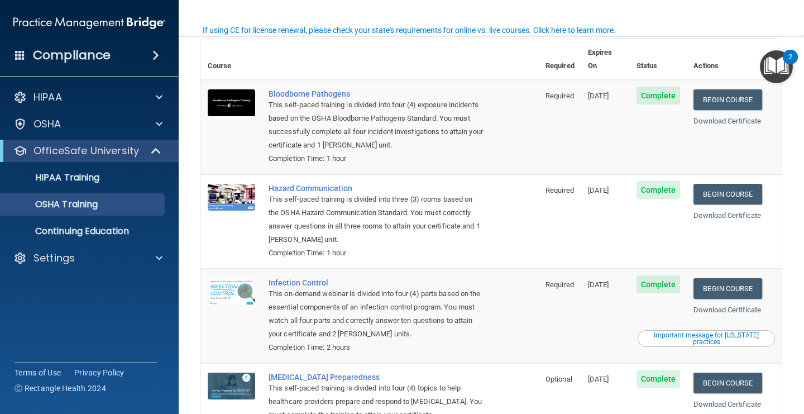
scroll to position [134, 0]
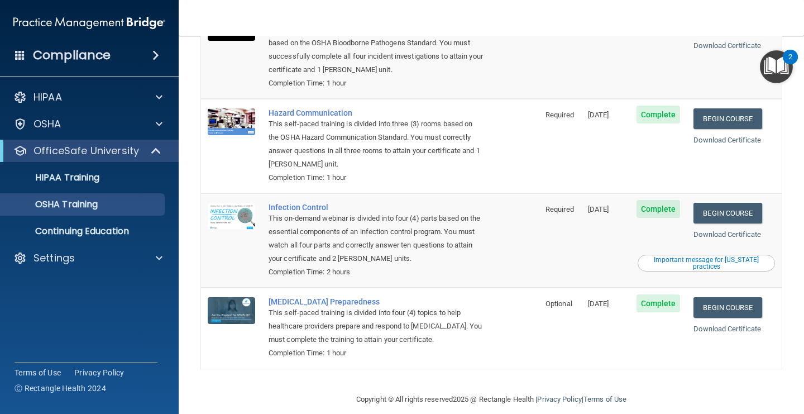
click at [789, 80] on img "Open Resource Center, 2 new notifications" at bounding box center [776, 66] width 33 height 33
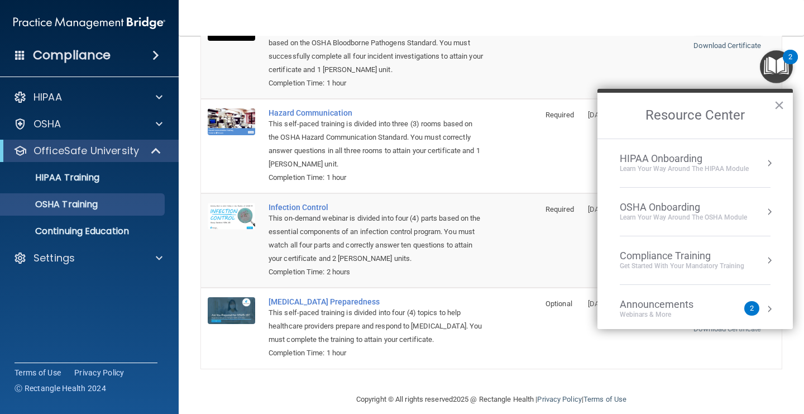
click at [757, 203] on div "OSHA Onboarding Learn your way around the OSHA module" at bounding box center [695, 211] width 151 height 21
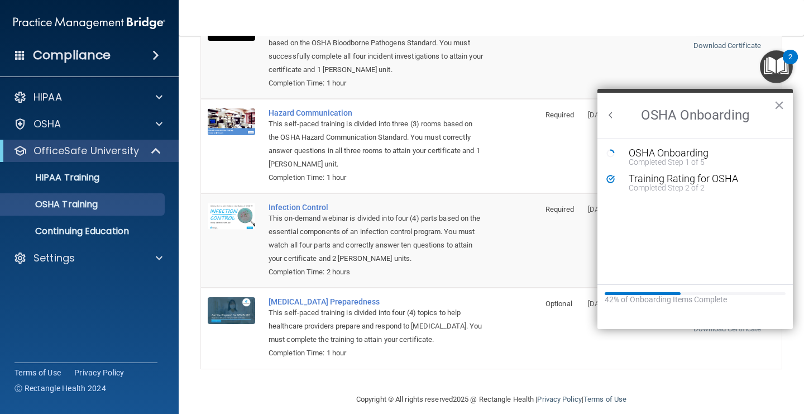
scroll to position [0, 0]
click at [656, 163] on div "Completed Step 1 of 5" at bounding box center [704, 162] width 150 height 8
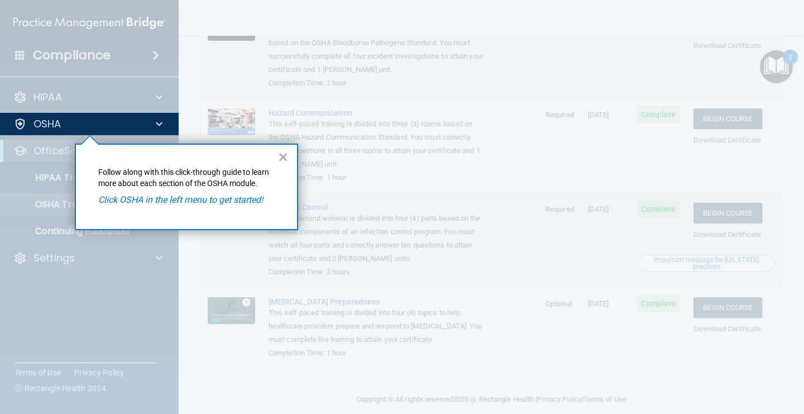
click at [194, 198] on em "Click OSHA in the left menu to get started!" at bounding box center [180, 199] width 165 height 11
click at [273, 165] on div "× Follow along with this click-through guide to learn more about each section o…" at bounding box center [186, 187] width 223 height 87
click at [282, 165] on button "×" at bounding box center [283, 157] width 11 height 18
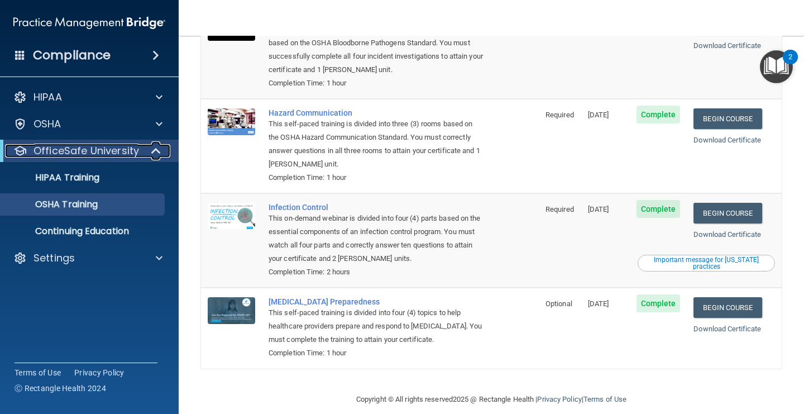
click at [163, 154] on div at bounding box center [156, 150] width 27 height 13
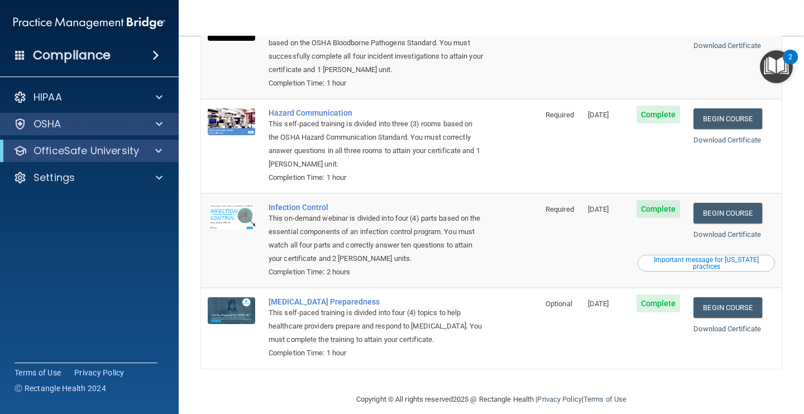
click at [159, 132] on div "OSHA" at bounding box center [89, 124] width 179 height 22
click at [157, 132] on div "OSHA" at bounding box center [89, 124] width 179 height 22
click at [158, 122] on span at bounding box center [159, 123] width 7 height 13
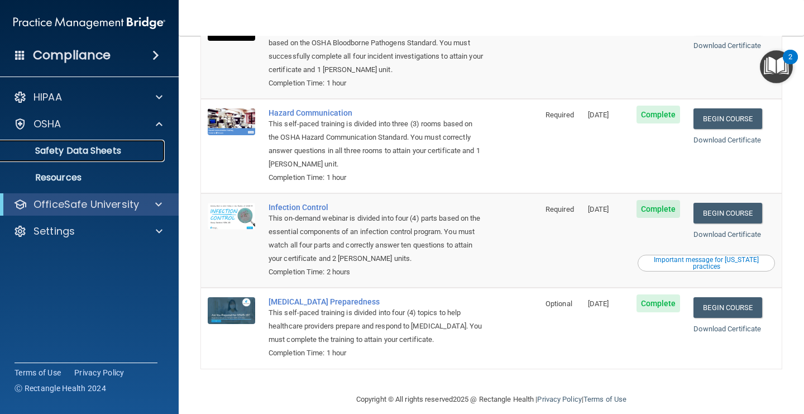
click at [123, 154] on p "Safety Data Sheets" at bounding box center [83, 150] width 153 height 11
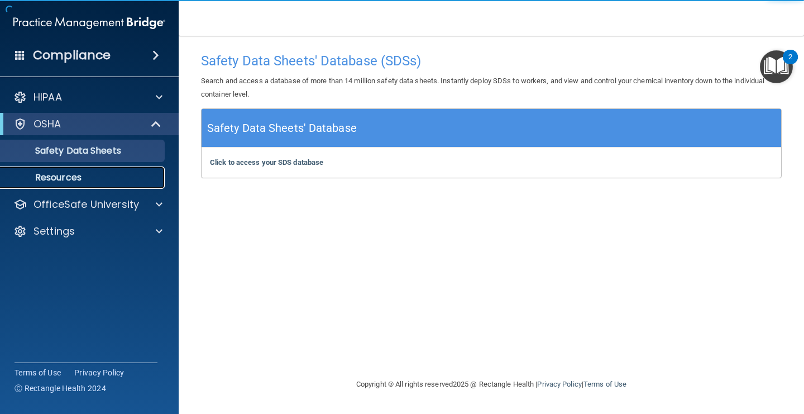
click at [88, 173] on p "Resources" at bounding box center [83, 177] width 153 height 11
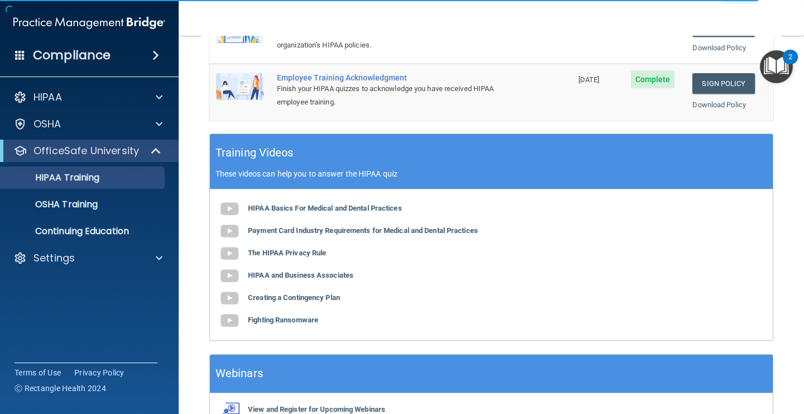
scroll to position [427, 0]
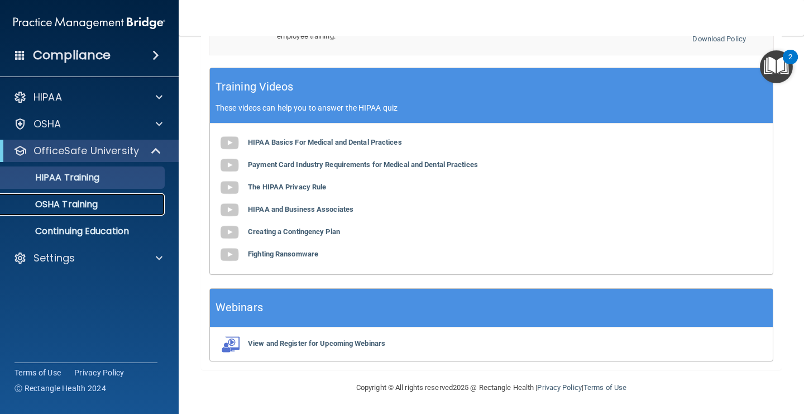
click at [91, 209] on p "OSHA Training" at bounding box center [52, 204] width 91 height 11
